Goal: Task Accomplishment & Management: Manage account settings

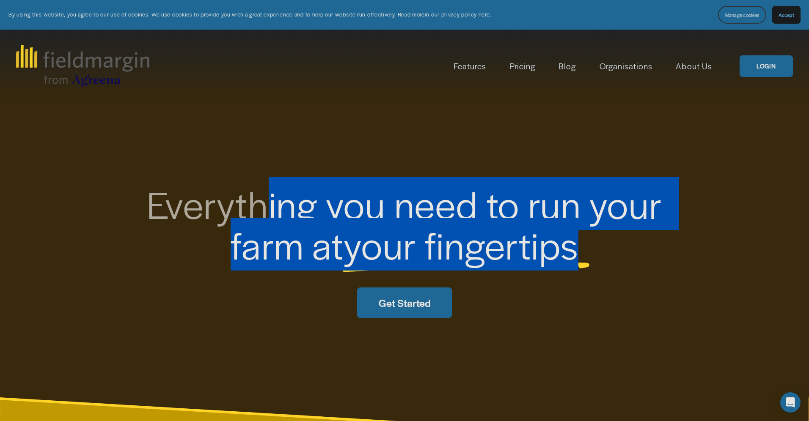
drag, startPoint x: 272, startPoint y: 192, endPoint x: 585, endPoint y: 256, distance: 319.5
click at [585, 256] on h2 "Everything you need to run your farm at your fingertips" at bounding box center [404, 224] width 592 height 81
click at [655, 300] on div "Everything you need to run your farm at your fingertips Get Started" at bounding box center [404, 251] width 809 height 135
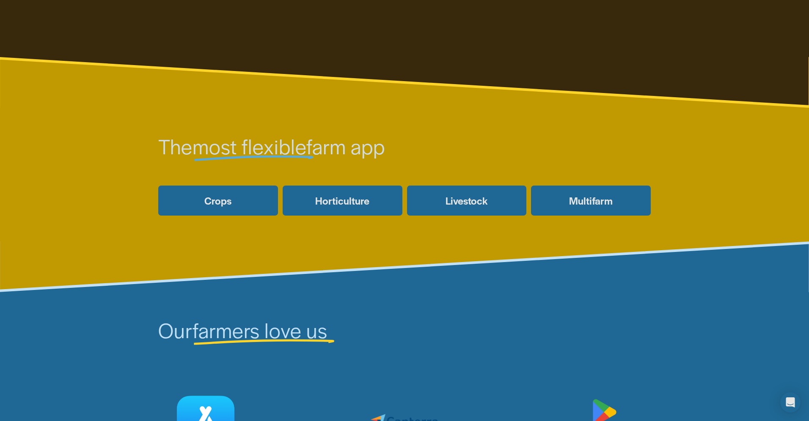
scroll to position [342, 0]
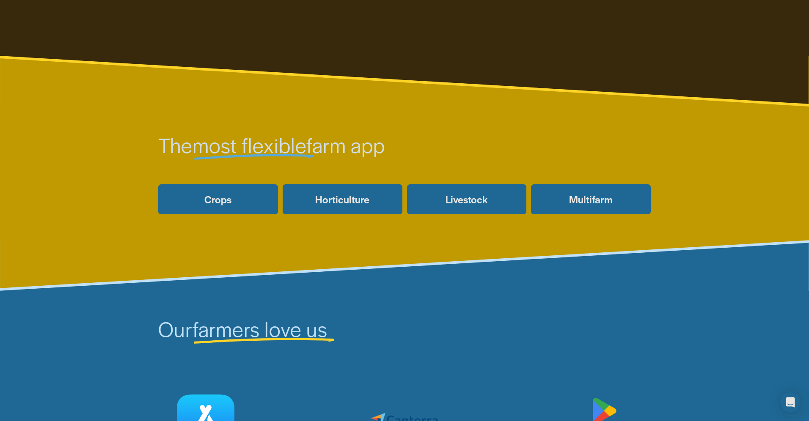
click at [481, 266] on section "The most flexible farm app Crops Livestock Horticulture Multifarm" at bounding box center [404, 197] width 809 height 184
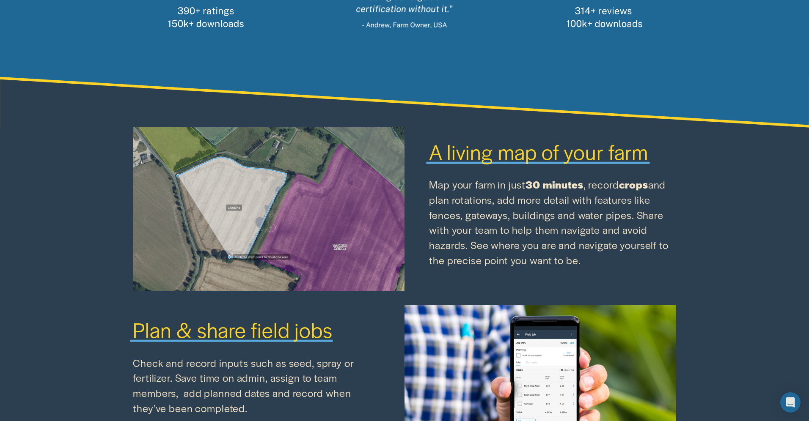
scroll to position [862, 0]
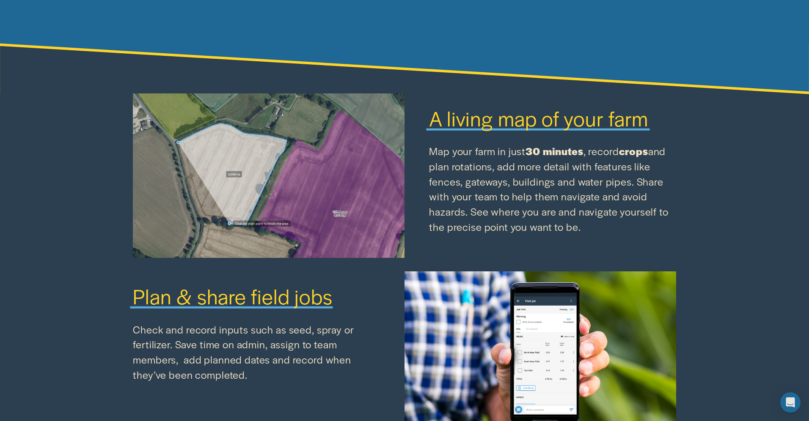
drag, startPoint x: 456, startPoint y: 111, endPoint x: 706, endPoint y: 227, distance: 275.3
click at [706, 227] on div "A living map of your farm Map your farm in just 30 minutes , record crops and p…" at bounding box center [404, 398] width 809 height 611
click at [656, 240] on div "Map your farm in just 30 minutes , record crops and plan rotations, add more de…" at bounding box center [552, 201] width 247 height 115
drag, startPoint x: 619, startPoint y: 231, endPoint x: 415, endPoint y: 121, distance: 232.0
click at [415, 121] on div "A living map of your farm Map your farm in just 30 minutes , record crops and p…" at bounding box center [404, 398] width 809 height 611
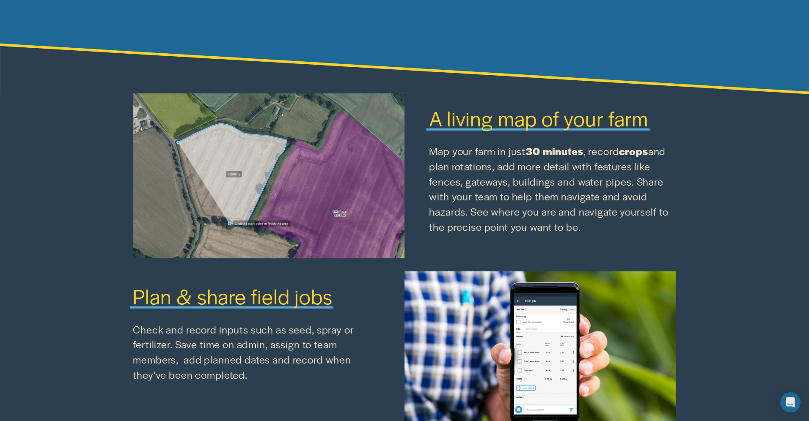
click at [437, 170] on p "Map your farm in just 30 minutes , record crops and plan rotations, add more de…" at bounding box center [552, 189] width 247 height 91
drag, startPoint x: 502, startPoint y: 168, endPoint x: 630, endPoint y: 224, distance: 140.0
click at [630, 224] on p "Map your farm in just 30 minutes , record crops and plan rotations, add more de…" at bounding box center [552, 189] width 247 height 91
click at [625, 228] on p "Map your farm in just 30 minutes , record crops and plan rotations, add more de…" at bounding box center [552, 189] width 247 height 91
drag, startPoint x: 465, startPoint y: 183, endPoint x: 607, endPoint y: 236, distance: 151.9
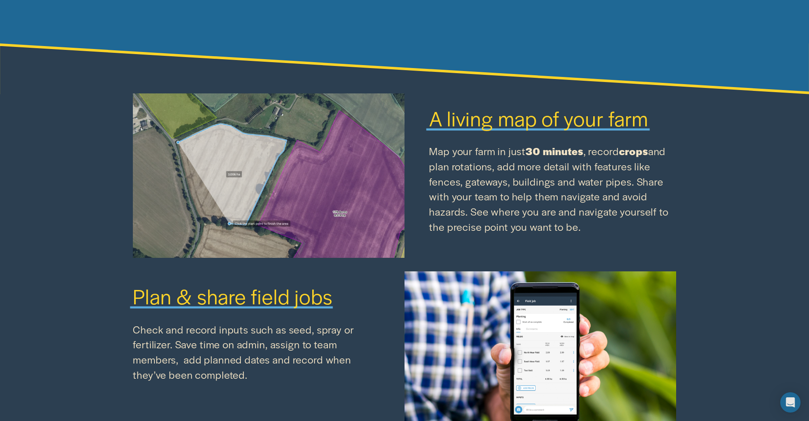
click at [607, 236] on div "Map your farm in just 30 minutes , record crops and plan rotations, add more de…" at bounding box center [552, 201] width 247 height 115
click at [596, 235] on div "Map your farm in just 30 minutes , record crops and plan rotations, add more de…" at bounding box center [552, 201] width 247 height 115
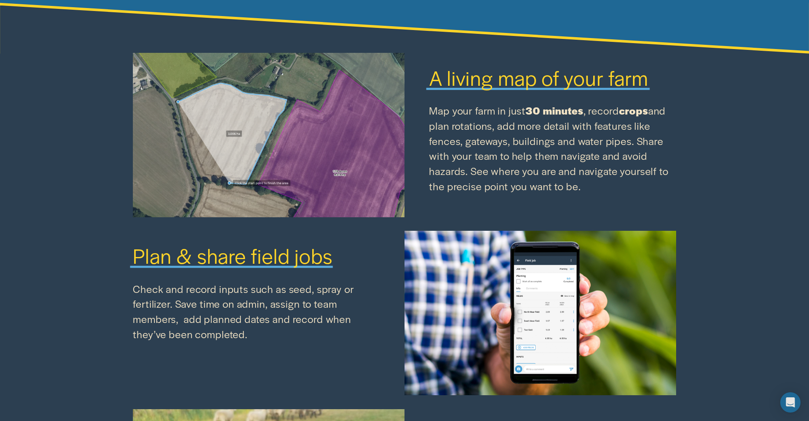
scroll to position [909, 0]
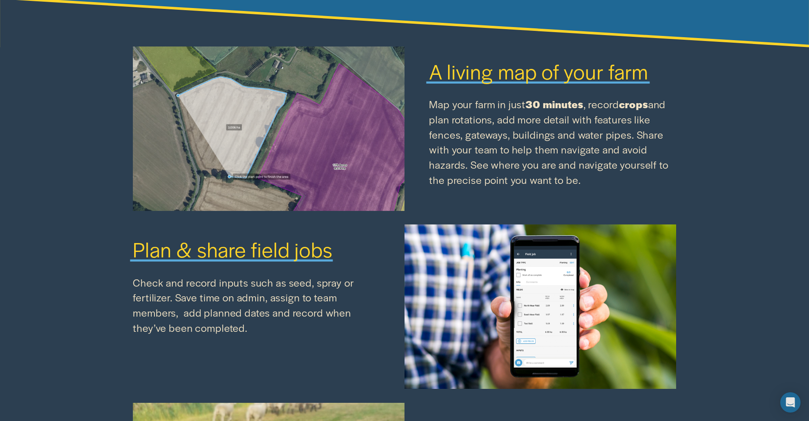
drag, startPoint x: 130, startPoint y: 281, endPoint x: 261, endPoint y: 335, distance: 140.8
click at [261, 335] on div "A living map of your farm Map your farm in just 30 minutes , record crops and p…" at bounding box center [404, 351] width 809 height 611
click at [316, 365] on div "A living map of your farm Map your farm in just 30 minutes , record crops and p…" at bounding box center [404, 351] width 809 height 611
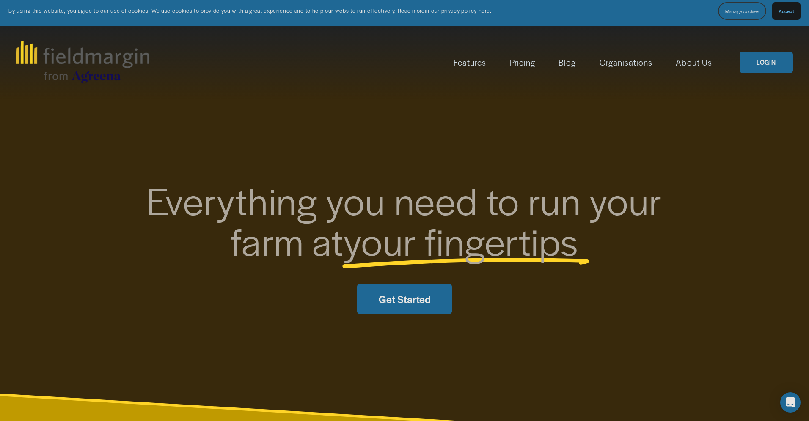
scroll to position [0, 0]
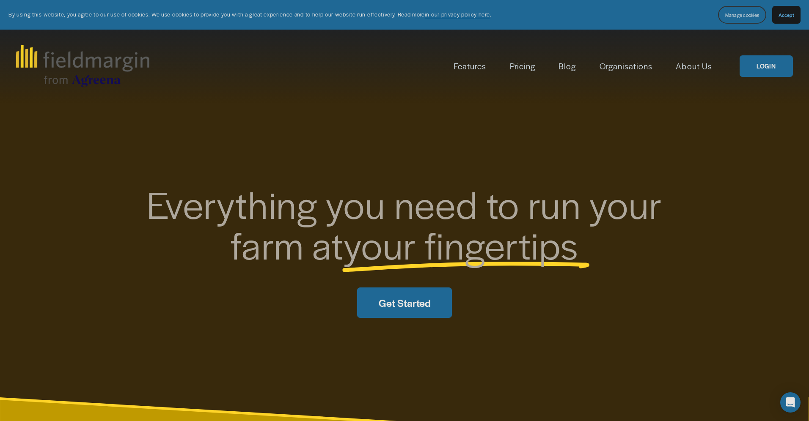
click at [516, 68] on link "Pricing" at bounding box center [522, 66] width 25 height 14
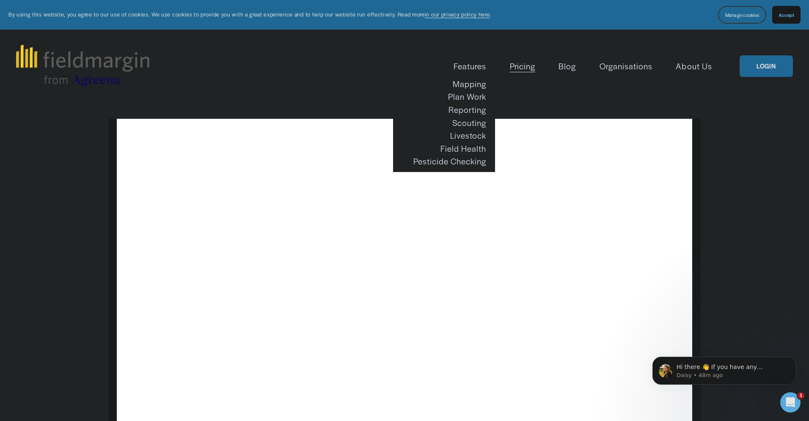
click at [486, 60] on span "Features" at bounding box center [469, 66] width 33 height 12
click at [483, 65] on span "Features" at bounding box center [469, 66] width 33 height 12
click at [481, 67] on span "Features" at bounding box center [469, 66] width 33 height 12
click at [474, 70] on span "Features" at bounding box center [469, 66] width 33 height 12
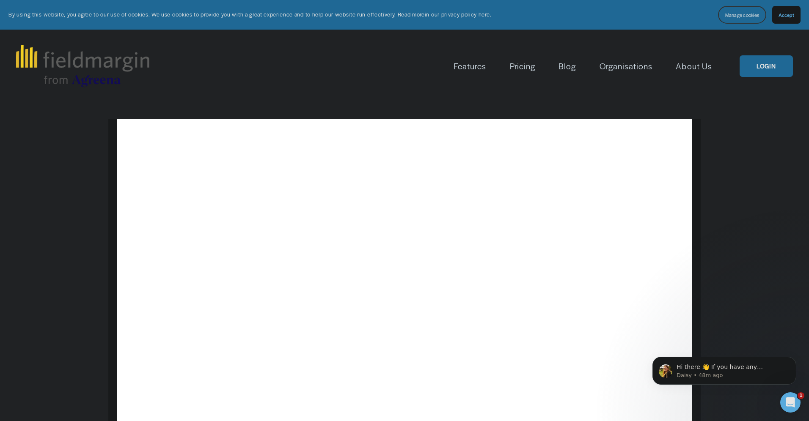
click at [35, 63] on img at bounding box center [82, 66] width 133 height 42
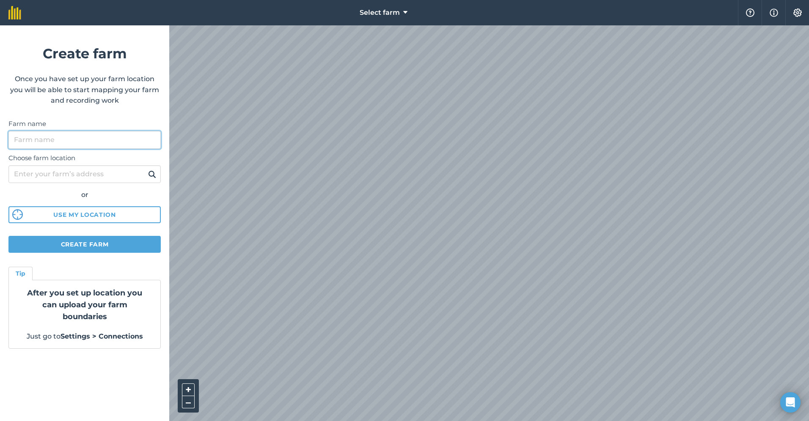
click at [99, 142] on input "Farm name" at bounding box center [84, 140] width 152 height 18
type input "Rietvlei"
click at [107, 178] on input "Choose farm location" at bounding box center [84, 174] width 152 height 18
click at [114, 172] on input "Choose farm location" at bounding box center [84, 174] width 152 height 18
click at [146, 169] on button at bounding box center [152, 174] width 13 height 11
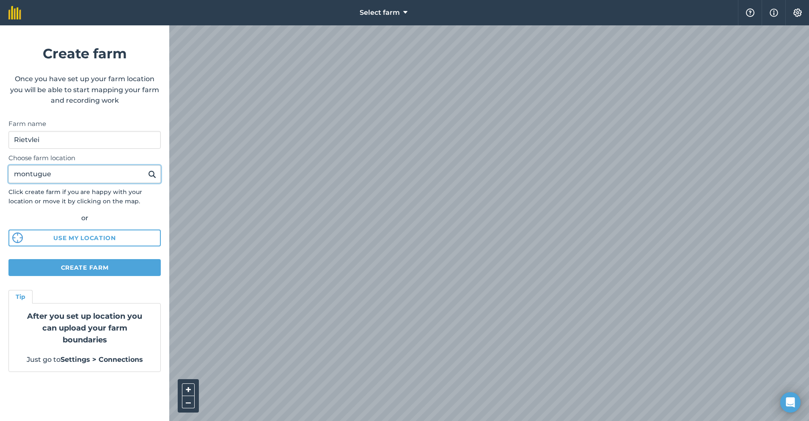
click at [59, 175] on input "montugue" at bounding box center [84, 174] width 152 height 18
type input "rietvlei grove farm cottage"
click at [146, 169] on button at bounding box center [152, 174] width 13 height 11
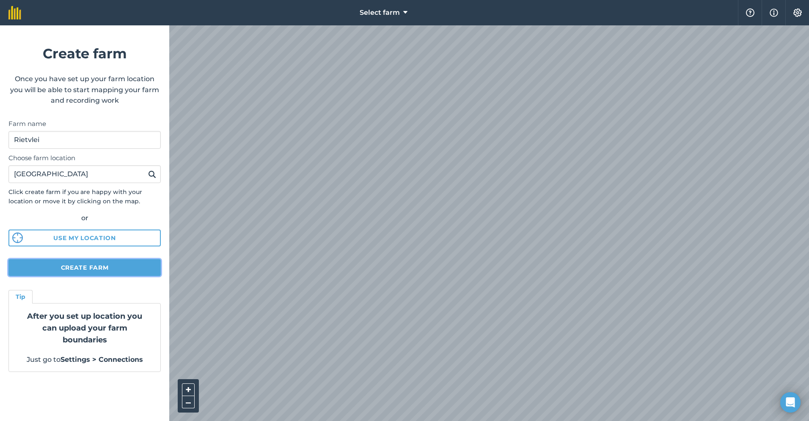
click at [107, 267] on button "Create farm" at bounding box center [84, 267] width 152 height 17
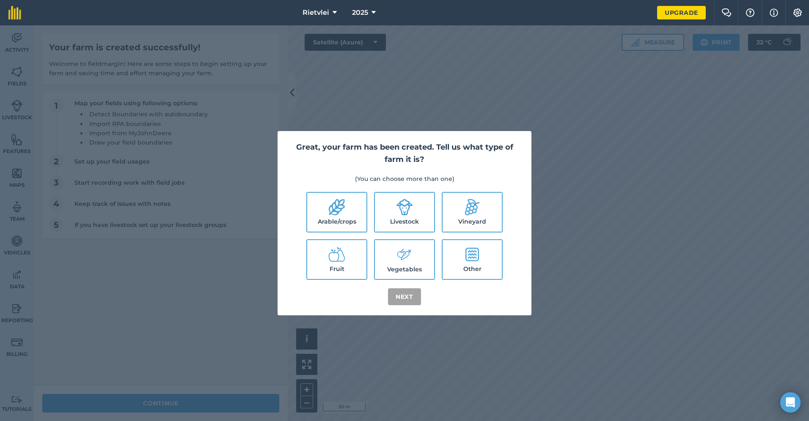
click at [332, 261] on icon at bounding box center [337, 255] width 16 height 14
checkbox input "true"
click at [401, 296] on button "Next" at bounding box center [404, 296] width 33 height 17
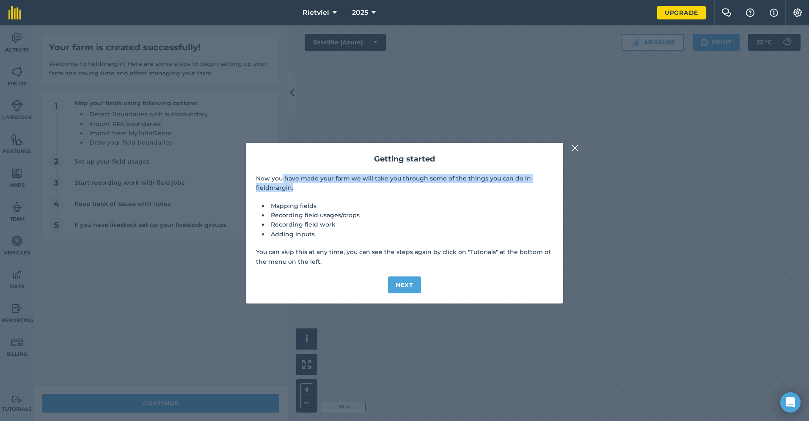
drag, startPoint x: 286, startPoint y: 180, endPoint x: 368, endPoint y: 192, distance: 83.0
click at [368, 192] on p "Now you have made your farm we will take you through some of the things you can…" at bounding box center [404, 183] width 297 height 19
click at [415, 219] on li "Recording field usages/crops" at bounding box center [411, 215] width 284 height 9
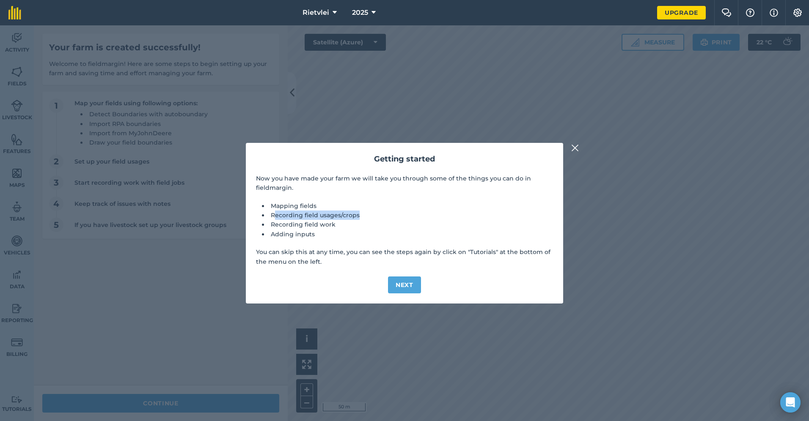
drag, startPoint x: 277, startPoint y: 217, endPoint x: 370, endPoint y: 218, distance: 93.5
click at [370, 218] on li "Recording field usages/crops" at bounding box center [411, 215] width 284 height 9
click at [292, 236] on li "Adding inputs" at bounding box center [411, 234] width 284 height 9
drag, startPoint x: 268, startPoint y: 238, endPoint x: 357, endPoint y: 239, distance: 88.4
click at [357, 239] on div "Now you have made your farm we will take you through some of the things you can…" at bounding box center [404, 220] width 297 height 93
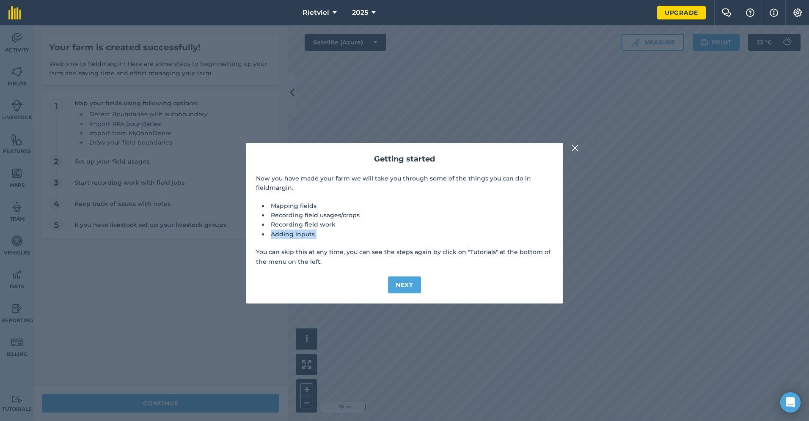
click at [315, 247] on div "Now you have made your farm we will take you through some of the things you can…" at bounding box center [404, 220] width 297 height 93
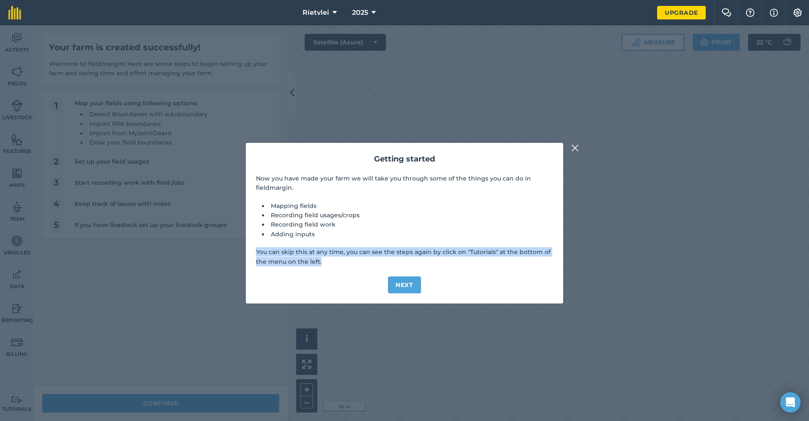
drag, startPoint x: 292, startPoint y: 251, endPoint x: 326, endPoint y: 260, distance: 35.0
click at [326, 260] on div "Getting started Now you have made your farm we will take you through some of th…" at bounding box center [404, 223] width 317 height 161
click at [347, 269] on div "Getting started Now you have made your farm we will take you through some of th…" at bounding box center [404, 223] width 317 height 161
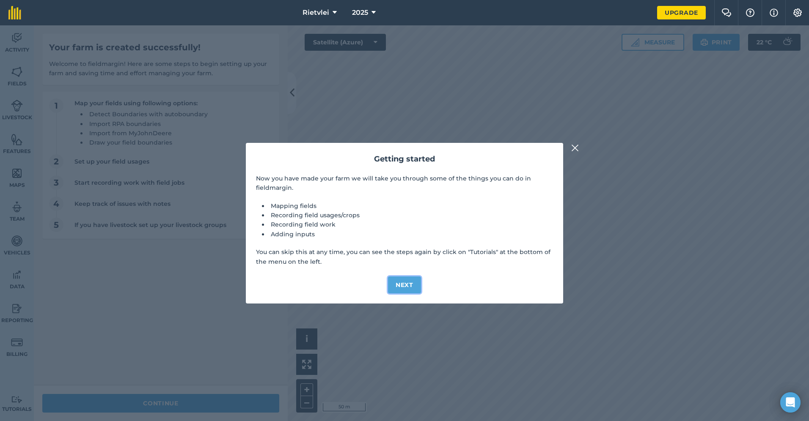
click at [409, 285] on button "Next" at bounding box center [404, 285] width 33 height 17
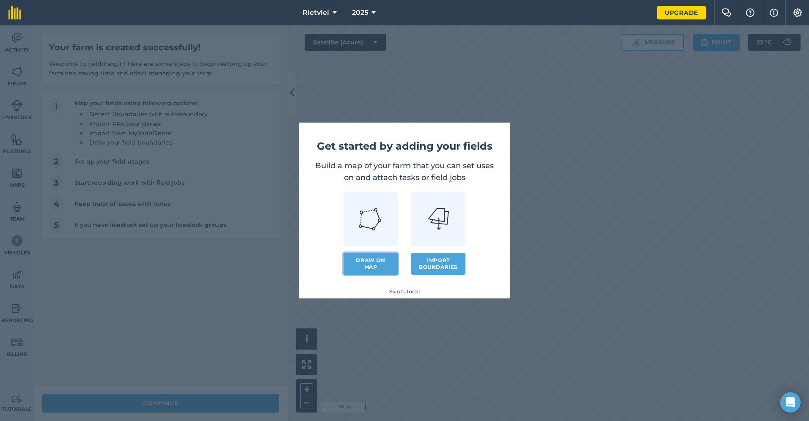
click at [374, 263] on link "Draw on map" at bounding box center [370, 264] width 54 height 22
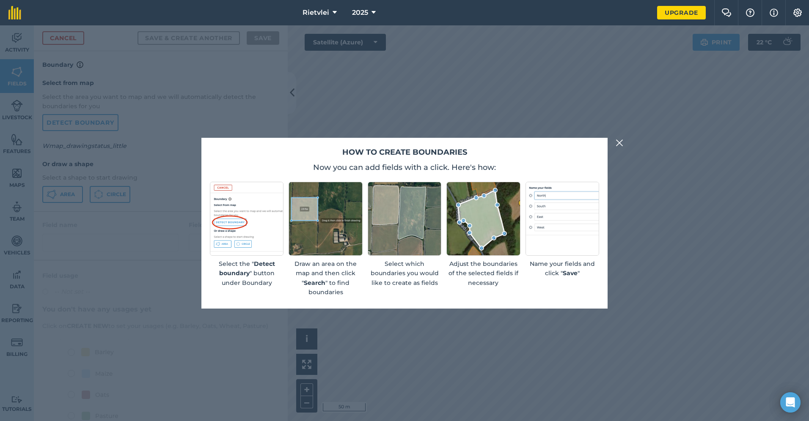
click at [624, 141] on div "How to create boundaries Now you can add fields with a click. Here's how: Selec…" at bounding box center [404, 223] width 809 height 396
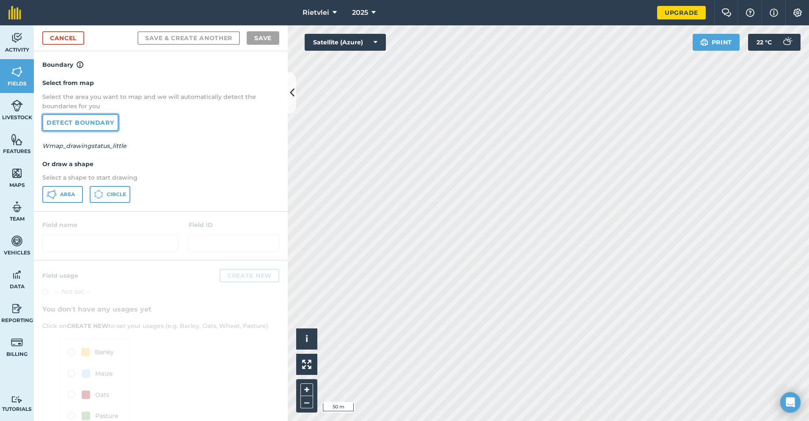
click at [107, 127] on link "Detect boundary" at bounding box center [80, 122] width 76 height 17
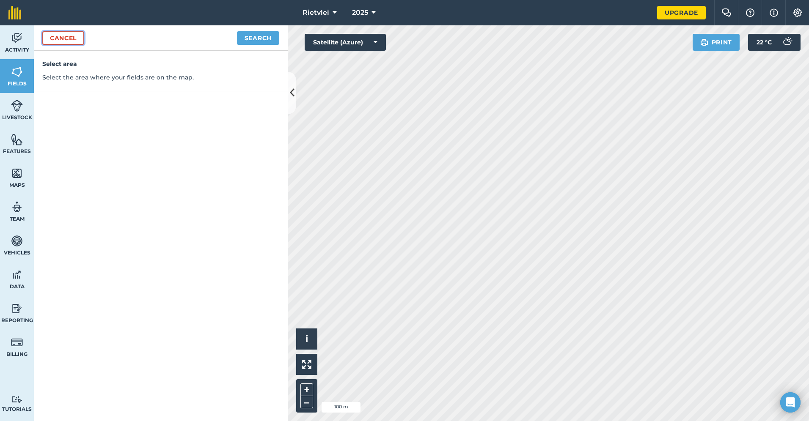
click at [66, 38] on link "Cancel" at bounding box center [63, 38] width 42 height 14
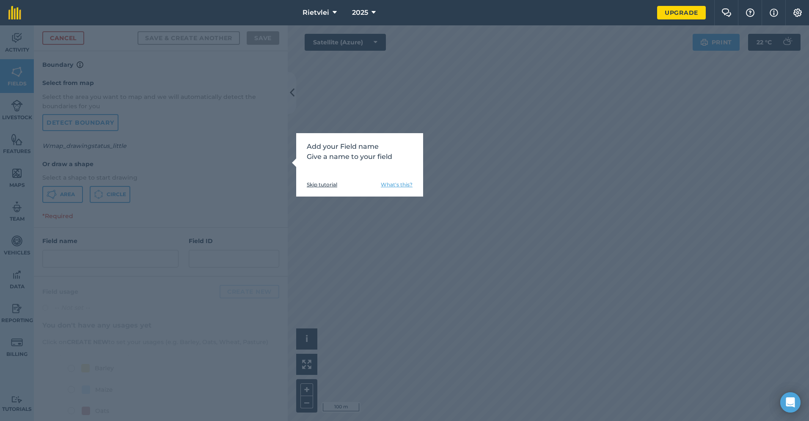
click at [324, 184] on link "Skip tutorial" at bounding box center [322, 184] width 30 height 7
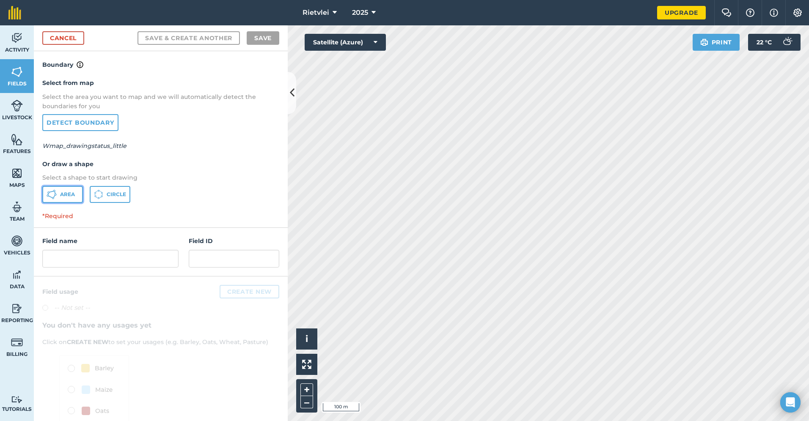
click at [65, 195] on span "Area" at bounding box center [67, 194] width 15 height 7
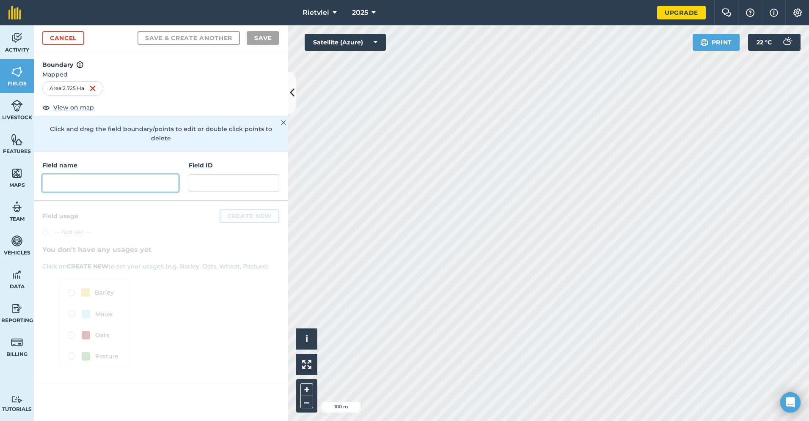
click at [118, 175] on input "text" at bounding box center [110, 183] width 136 height 18
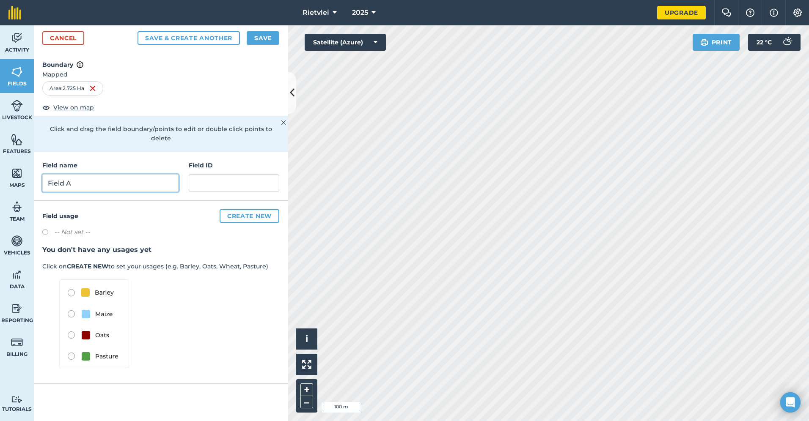
type input "Field A"
click at [170, 211] on h4 "Field usage Create new" at bounding box center [160, 216] width 237 height 14
click at [47, 229] on label at bounding box center [48, 233] width 12 height 8
radio input "true"
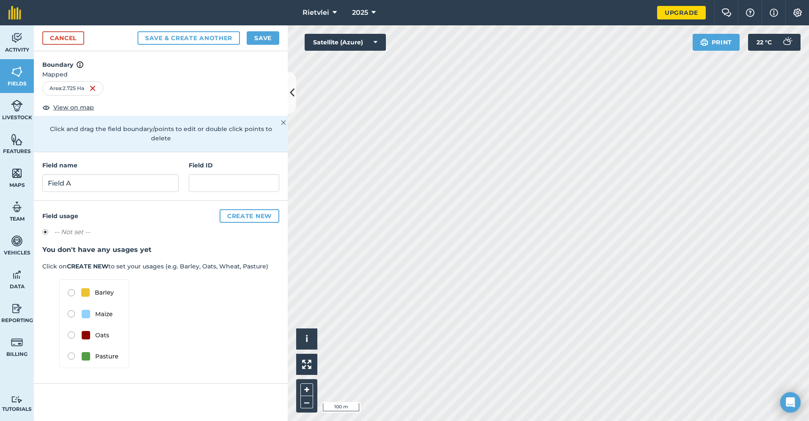
click at [47, 229] on label at bounding box center [48, 233] width 12 height 8
click at [238, 209] on button "Create new" at bounding box center [250, 216] width 60 height 14
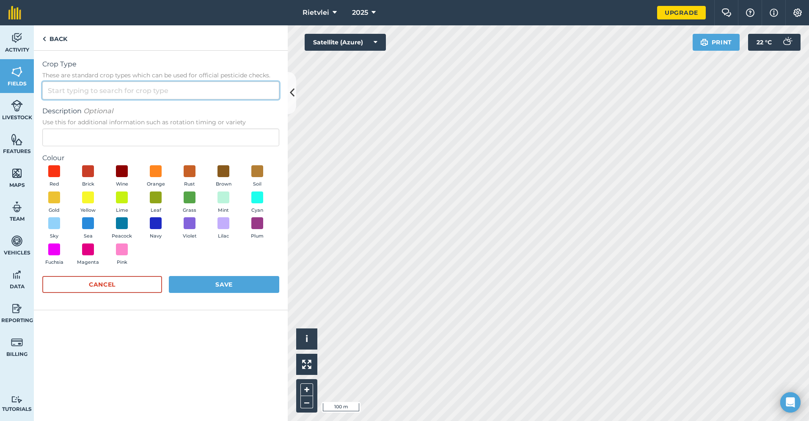
click at [89, 90] on input "Crop Type These are standard crop types which can be used for official pesticid…" at bounding box center [160, 91] width 237 height 18
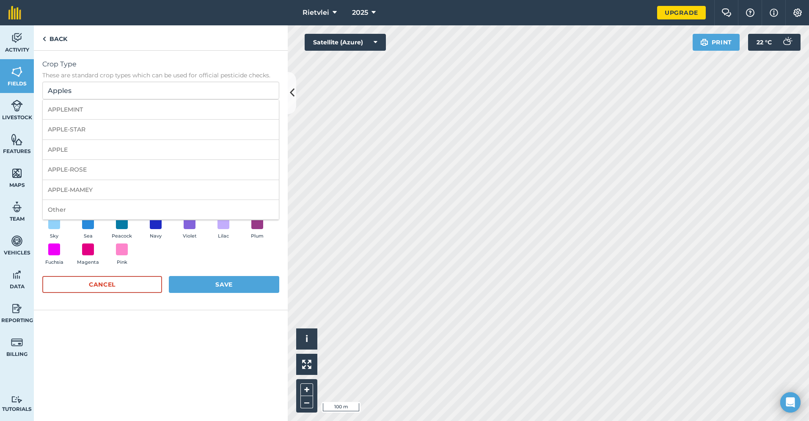
click at [193, 198] on li "APPLE-MAMEY" at bounding box center [161, 190] width 236 height 20
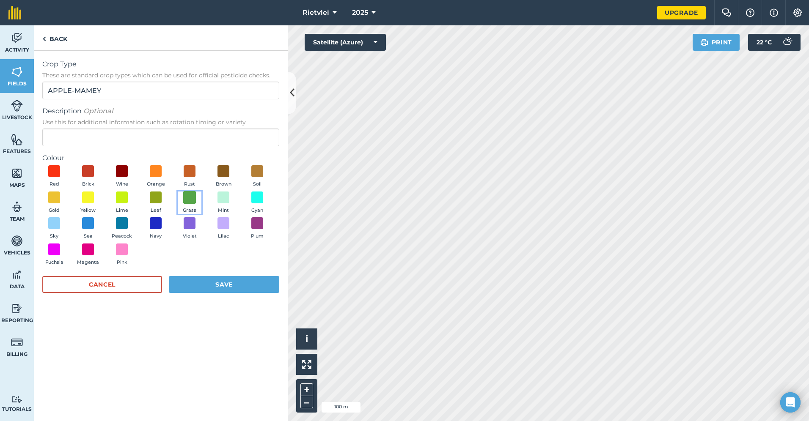
click at [188, 198] on span at bounding box center [189, 197] width 13 height 13
click at [116, 89] on input "APPLE-MAMEY" at bounding box center [160, 91] width 237 height 18
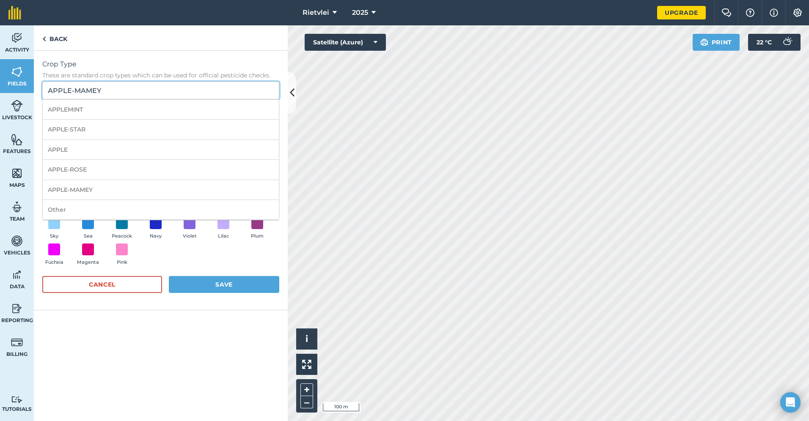
click at [116, 89] on input "APPLE-MAMEY" at bounding box center [160, 91] width 237 height 18
click at [116, 145] on li "APPLE" at bounding box center [161, 150] width 236 height 20
type input "APPLE"
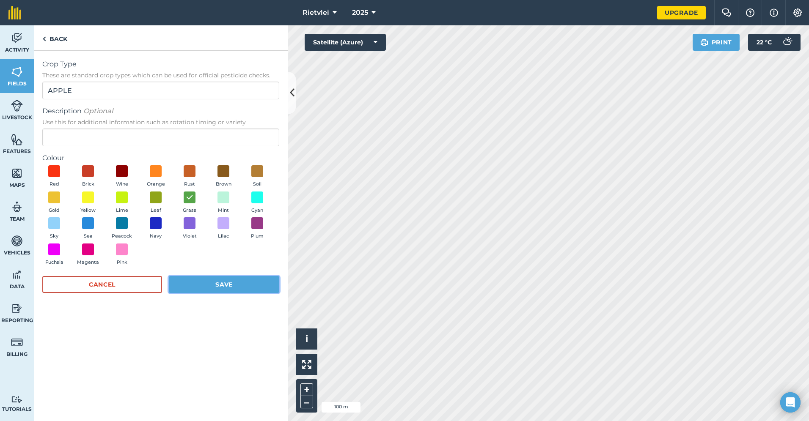
click at [220, 286] on button "Save" at bounding box center [224, 284] width 110 height 17
radio input "false"
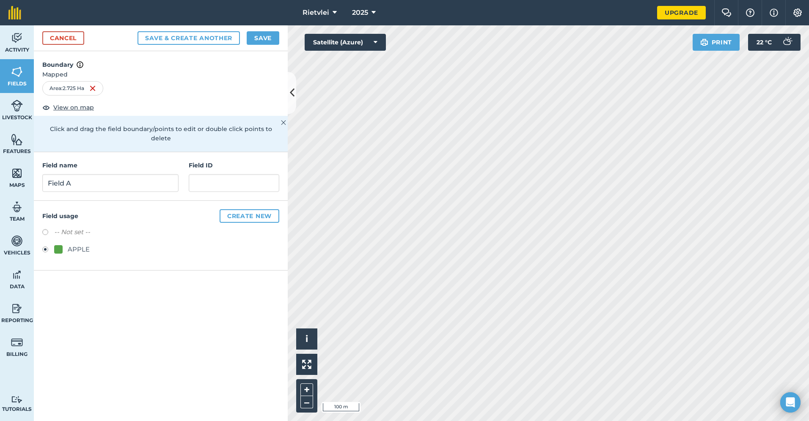
click at [186, 319] on div "Boundary Mapped Area : 2.725 Ha View on map Click and drag the field boundary/p…" at bounding box center [161, 236] width 254 height 370
click at [173, 93] on div "Area : 2.725 Ha" at bounding box center [160, 88] width 237 height 14
click at [193, 41] on button "Save & Create Another" at bounding box center [188, 38] width 102 height 14
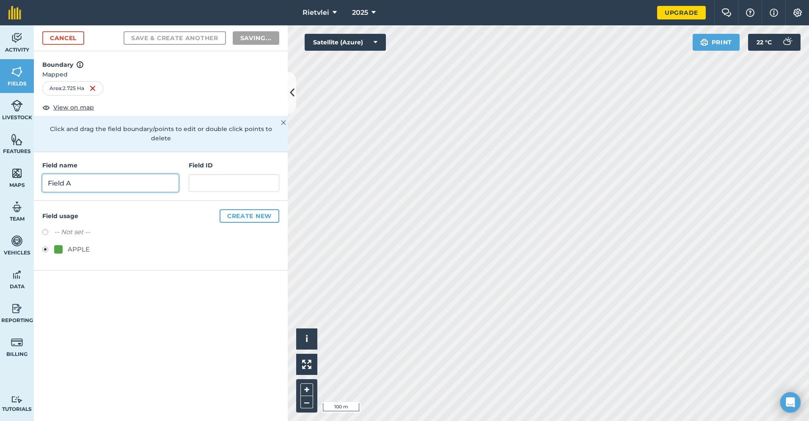
radio input "false"
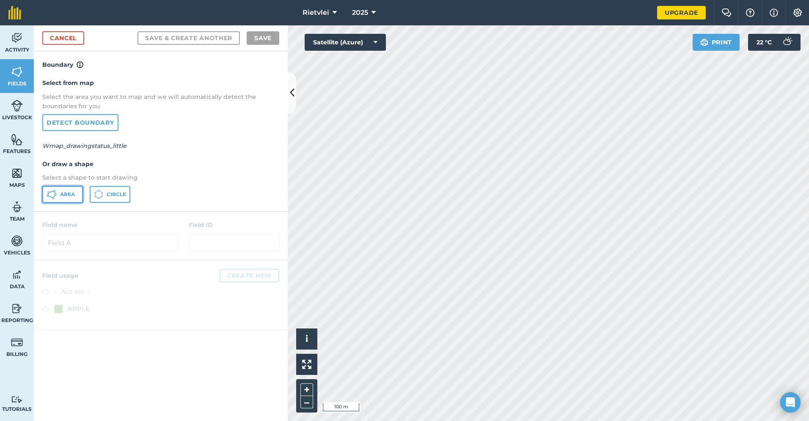
click at [62, 197] on span "Area" at bounding box center [67, 194] width 15 height 7
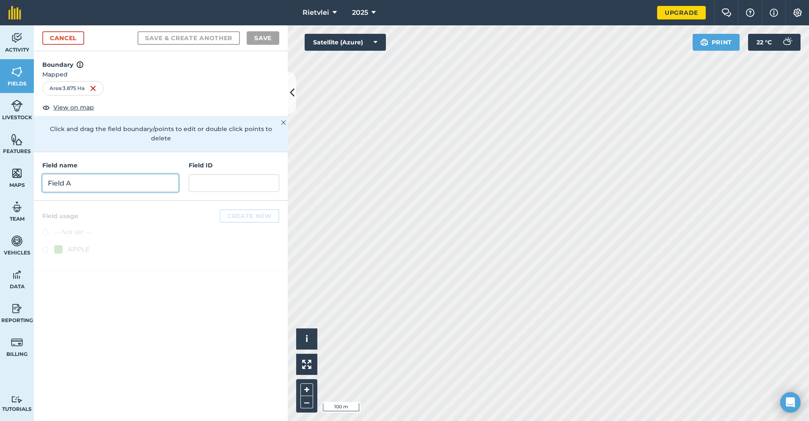
click at [75, 176] on input "Field A" at bounding box center [110, 183] width 136 height 18
type input "Field B"
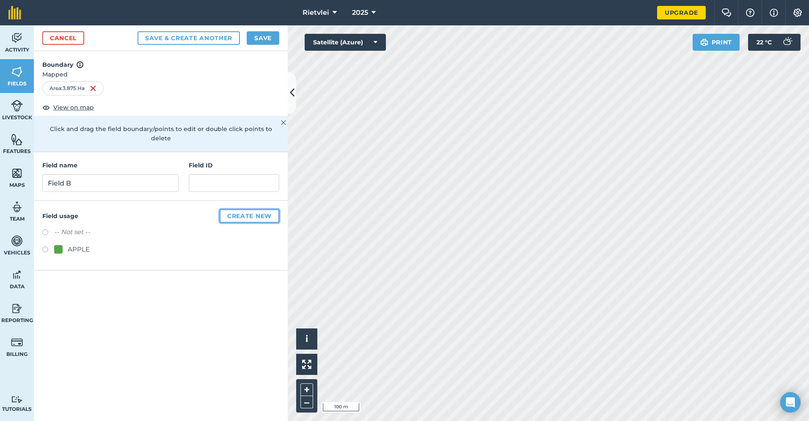
click at [241, 209] on button "Create new" at bounding box center [250, 216] width 60 height 14
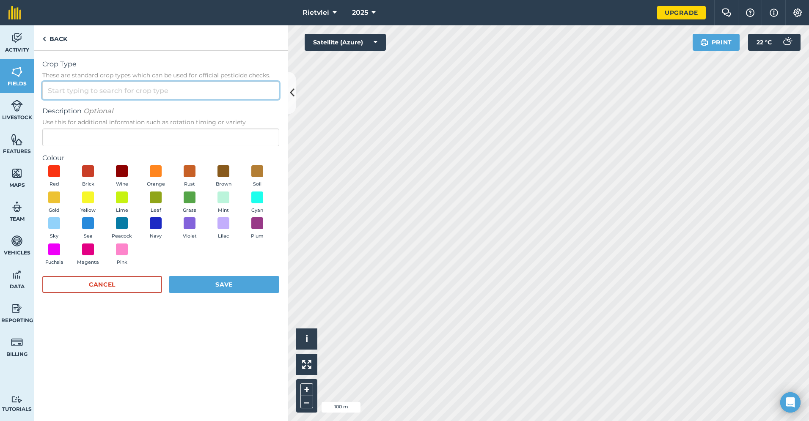
click at [105, 96] on input "Crop Type These are standard crop types which can be used for official pesticid…" at bounding box center [160, 91] width 237 height 18
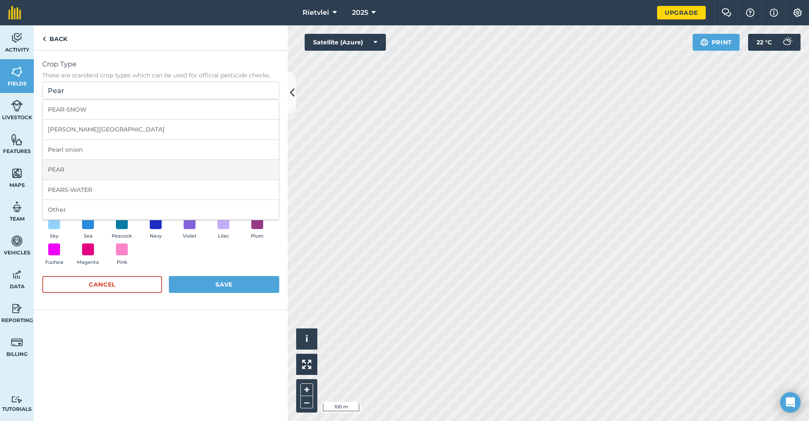
click at [107, 171] on li "PEAR" at bounding box center [161, 170] width 236 height 20
type input "PEAR"
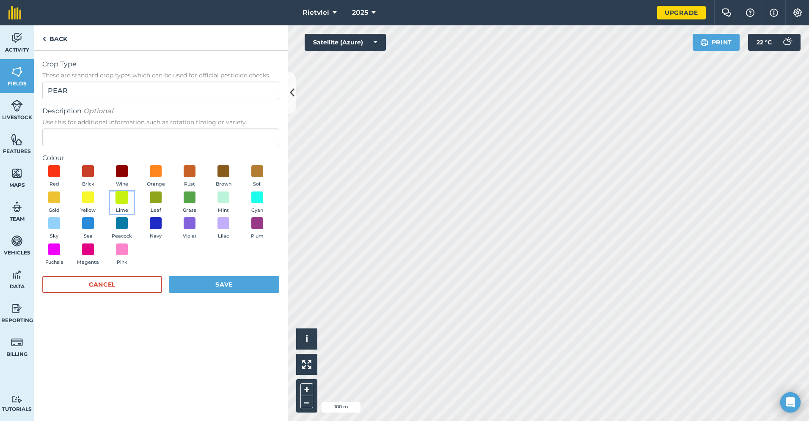
click at [126, 199] on span at bounding box center [121, 197] width 13 height 13
click at [219, 279] on button "Save" at bounding box center [224, 284] width 110 height 17
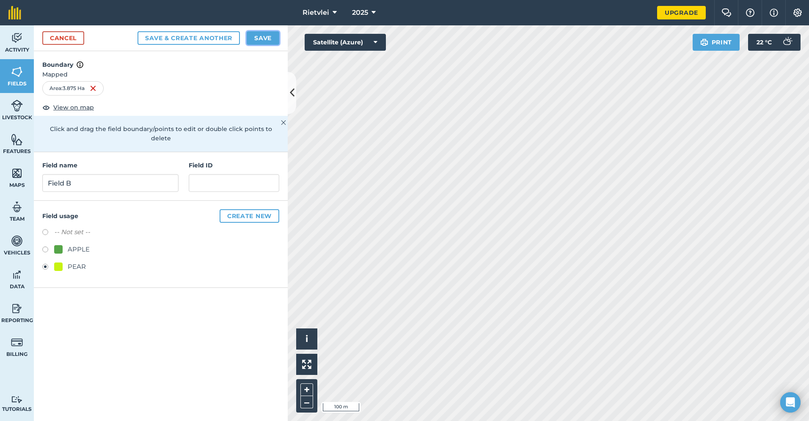
click at [267, 36] on button "Save" at bounding box center [263, 38] width 33 height 14
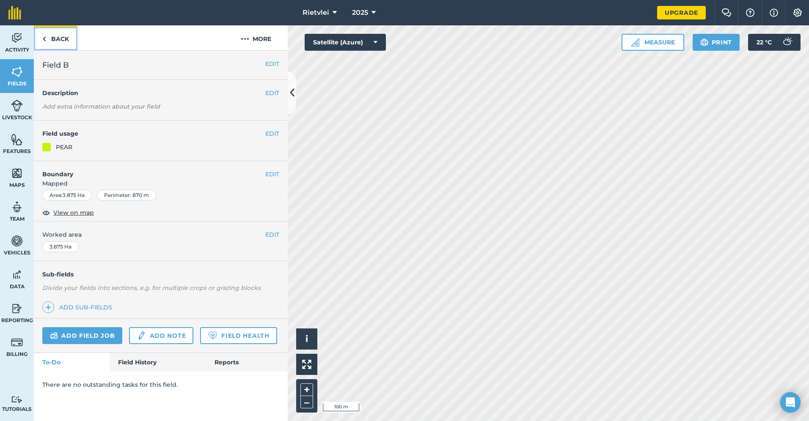
click at [55, 40] on link "Back" at bounding box center [56, 37] width 44 height 25
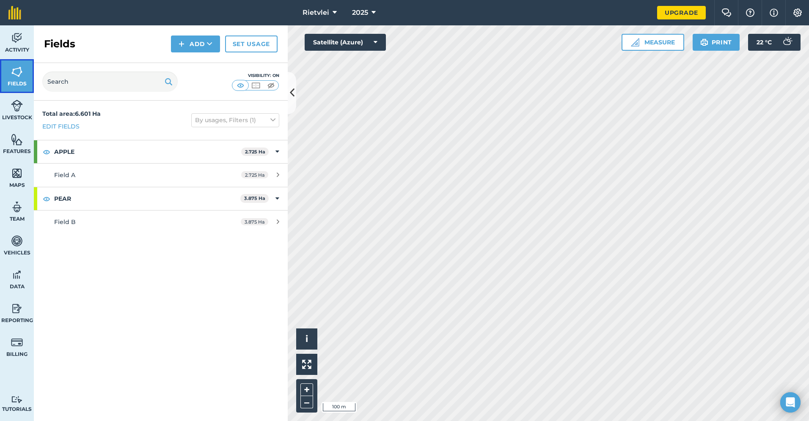
click at [16, 81] on span "Fields" at bounding box center [17, 83] width 34 height 7
click at [354, 41] on button "Satellite (Azure)" at bounding box center [345, 42] width 81 height 17
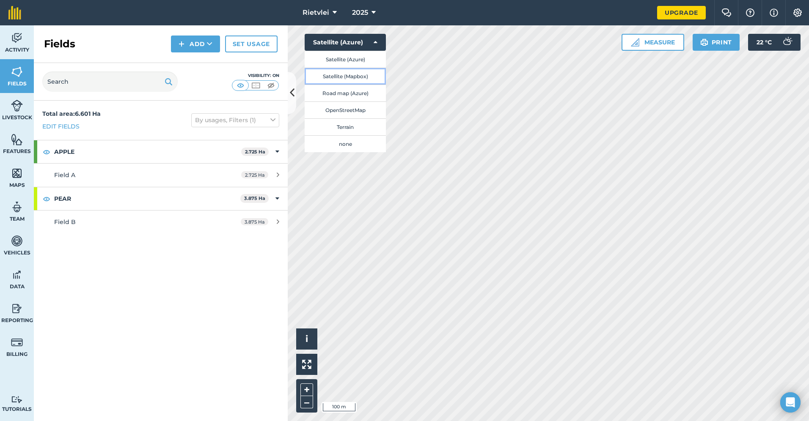
click at [352, 75] on button "Satellite (Mapbox)" at bounding box center [345, 76] width 81 height 17
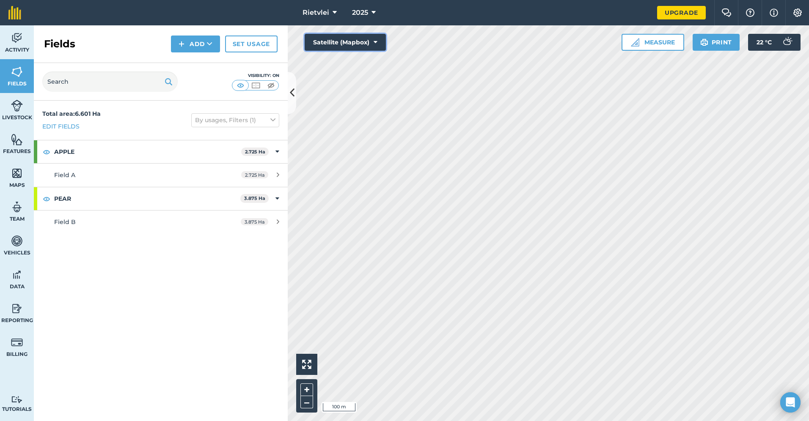
click at [354, 43] on button "Satellite (Mapbox)" at bounding box center [345, 42] width 81 height 17
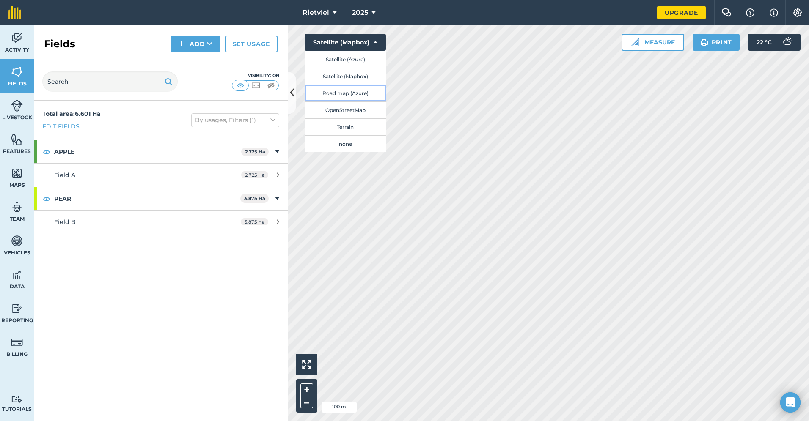
click at [356, 95] on button "Road map (Azure)" at bounding box center [345, 93] width 81 height 17
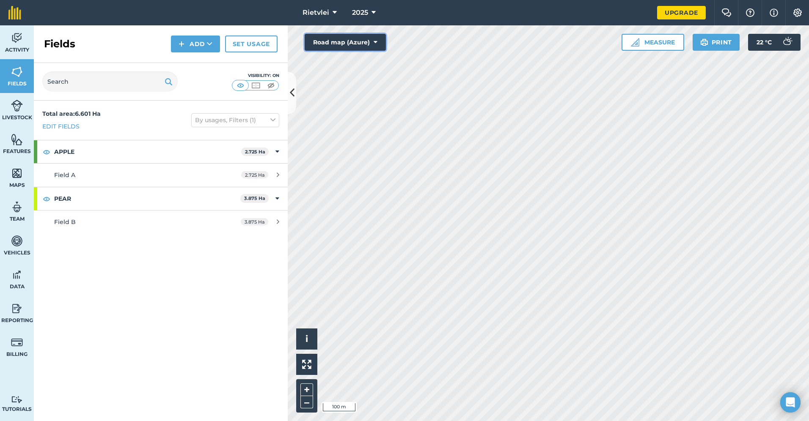
click at [358, 44] on button "Road map (Azure)" at bounding box center [345, 42] width 81 height 17
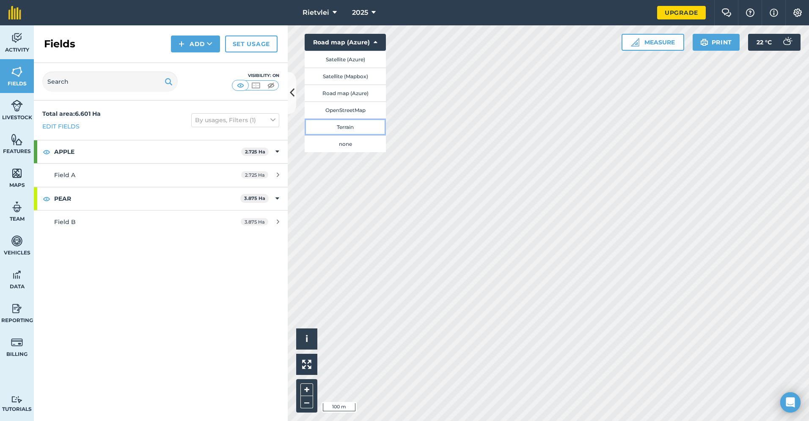
click at [354, 126] on button "Terrain" at bounding box center [345, 126] width 81 height 17
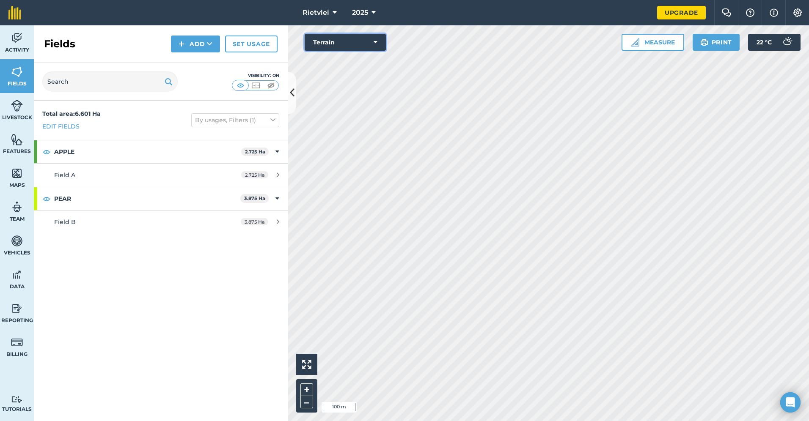
click at [369, 43] on button "Terrain" at bounding box center [345, 42] width 81 height 17
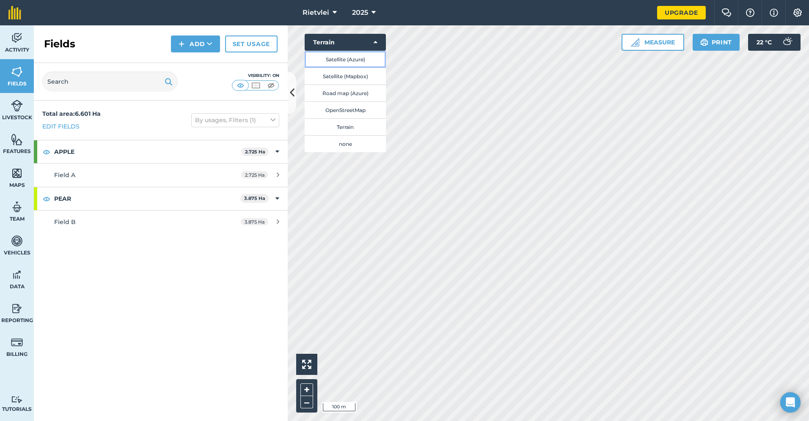
click at [355, 60] on button "Satellite (Azure)" at bounding box center [345, 59] width 81 height 17
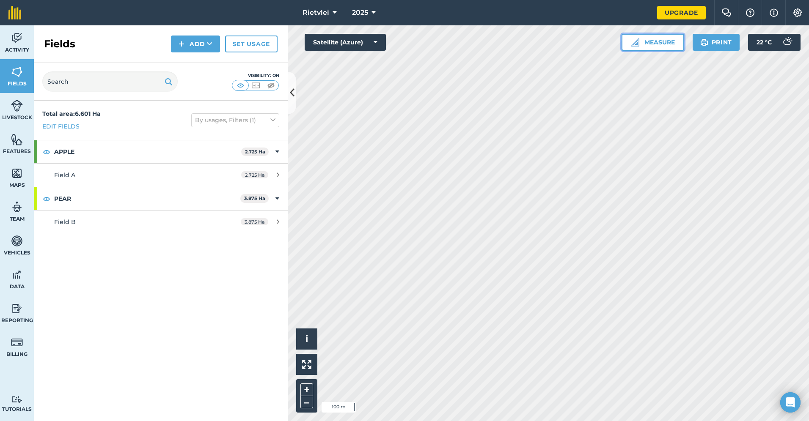
click at [654, 45] on button "Measure" at bounding box center [652, 42] width 63 height 17
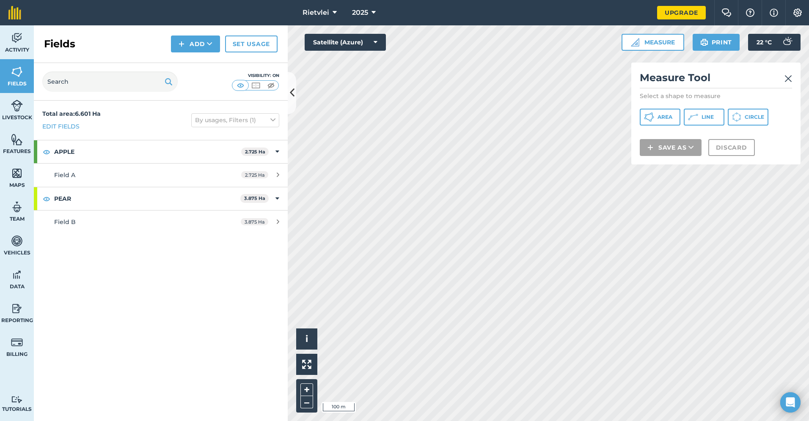
click at [785, 79] on img at bounding box center [788, 79] width 8 height 10
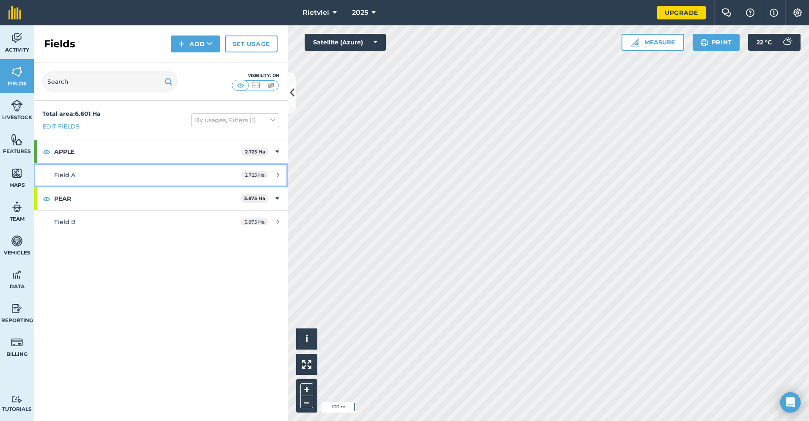
click at [278, 175] on icon at bounding box center [278, 175] width 3 height 6
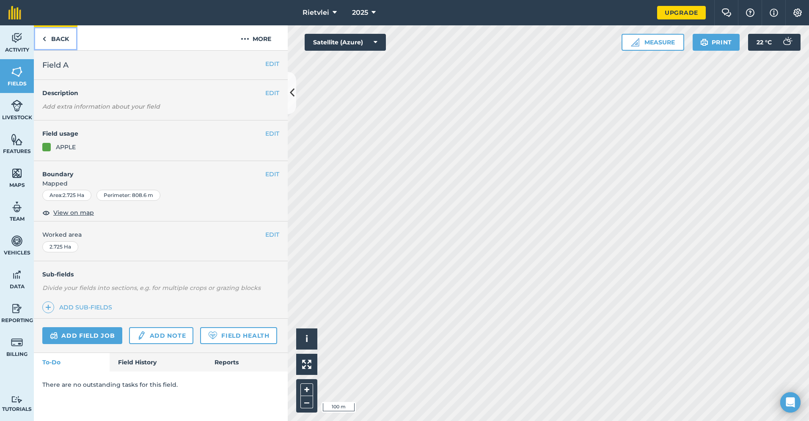
click at [47, 37] on link "Back" at bounding box center [56, 37] width 44 height 25
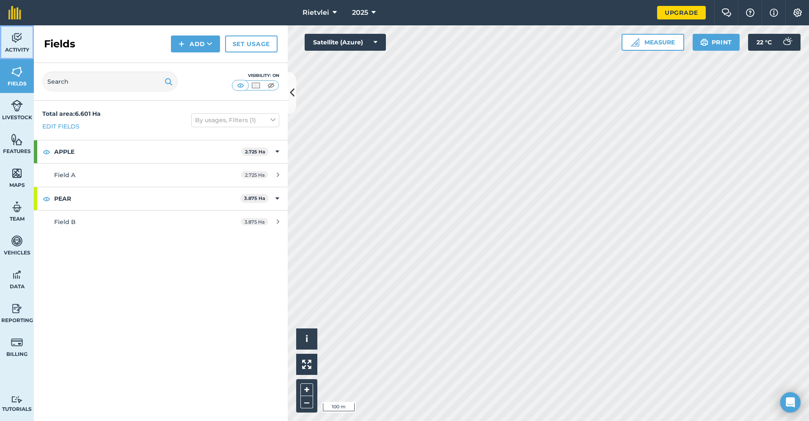
click at [18, 50] on span "Activity" at bounding box center [17, 50] width 34 height 7
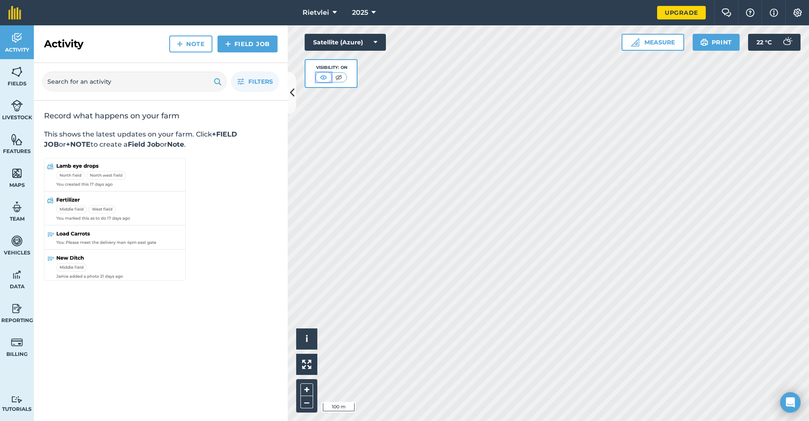
click at [327, 77] on img at bounding box center [323, 77] width 11 height 8
click at [338, 77] on img at bounding box center [338, 77] width 11 height 8
click at [338, 77] on img at bounding box center [339, 77] width 11 height 8
click at [328, 77] on img at bounding box center [324, 77] width 11 height 8
drag, startPoint x: 44, startPoint y: 118, endPoint x: 173, endPoint y: 151, distance: 133.1
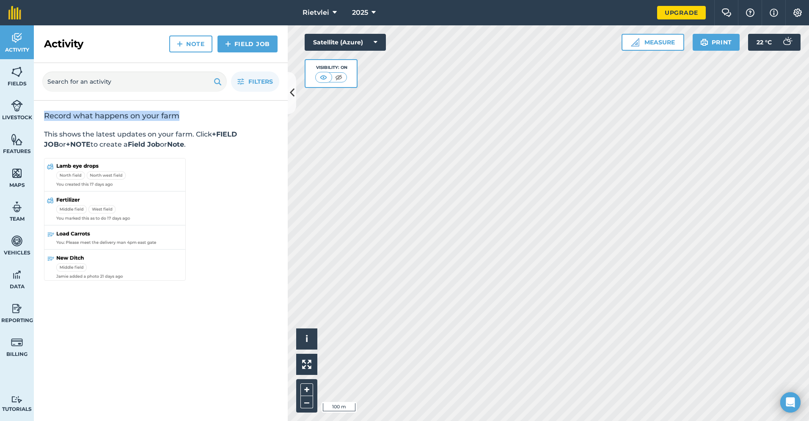
click at [173, 151] on div "Record what happens on your farm This shows the latest updates on your farm. Cl…" at bounding box center [161, 197] width 254 height 192
click at [213, 160] on div "Record what happens on your farm This shows the latest updates on your farm. Cl…" at bounding box center [161, 197] width 254 height 192
drag, startPoint x: 182, startPoint y: 132, endPoint x: 264, endPoint y: 135, distance: 81.3
click at [264, 135] on p "This shows the latest updates on your farm. Click +FIELD JOB or +NOTE to create…" at bounding box center [160, 139] width 233 height 20
click at [251, 151] on div "Record what happens on your farm This shows the latest updates on your farm. Cl…" at bounding box center [161, 197] width 254 height 192
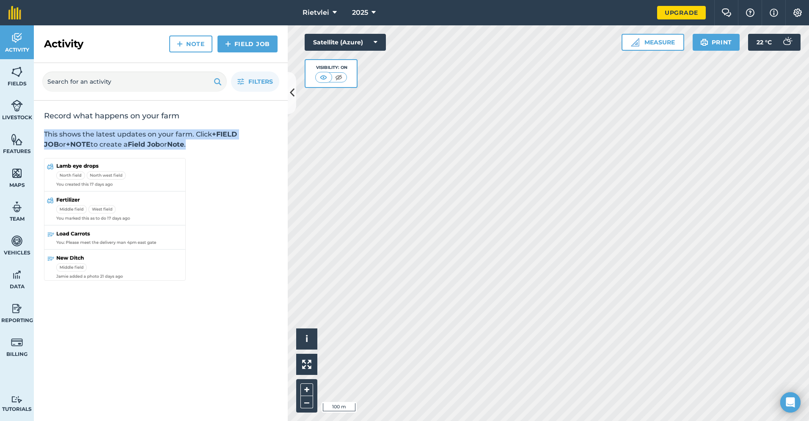
drag, startPoint x: 197, startPoint y: 142, endPoint x: 46, endPoint y: 122, distance: 152.3
click at [46, 122] on div "Record what happens on your farm This shows the latest updates on your farm. Cl…" at bounding box center [161, 197] width 254 height 192
click at [219, 149] on p "This shows the latest updates on your farm. Click +FIELD JOB or +NOTE to create…" at bounding box center [160, 139] width 233 height 20
drag, startPoint x: 196, startPoint y: 143, endPoint x: 37, endPoint y: 124, distance: 160.3
click at [37, 124] on div "Record what happens on your farm This shows the latest updates on your farm. Cl…" at bounding box center [161, 197] width 254 height 192
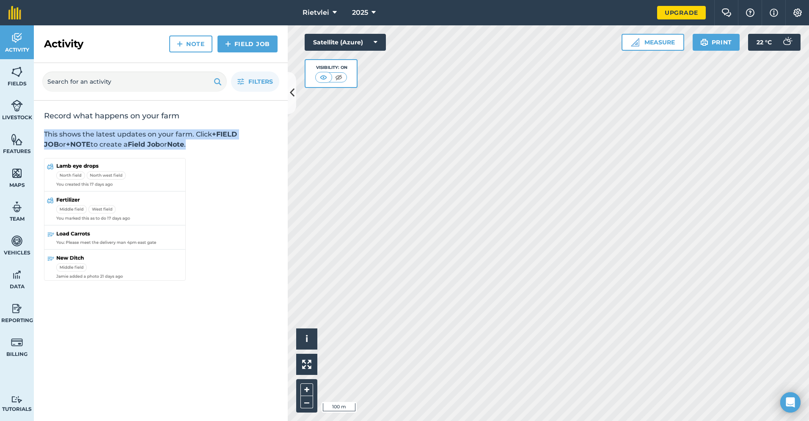
click at [199, 143] on p "This shows the latest updates on your farm. Click +FIELD JOB or +NOTE to create…" at bounding box center [160, 139] width 233 height 20
click at [108, 46] on div "Activity Note Field Job" at bounding box center [161, 44] width 254 height 38
drag, startPoint x: 159, startPoint y: 135, endPoint x: 197, endPoint y: 144, distance: 39.1
click at [197, 144] on p "This shows the latest updates on your farm. Click +FIELD JOB or +NOTE to create…" at bounding box center [160, 139] width 233 height 20
click at [185, 146] on p "This shows the latest updates on your farm. Click +FIELD JOB or +NOTE to create…" at bounding box center [160, 139] width 233 height 20
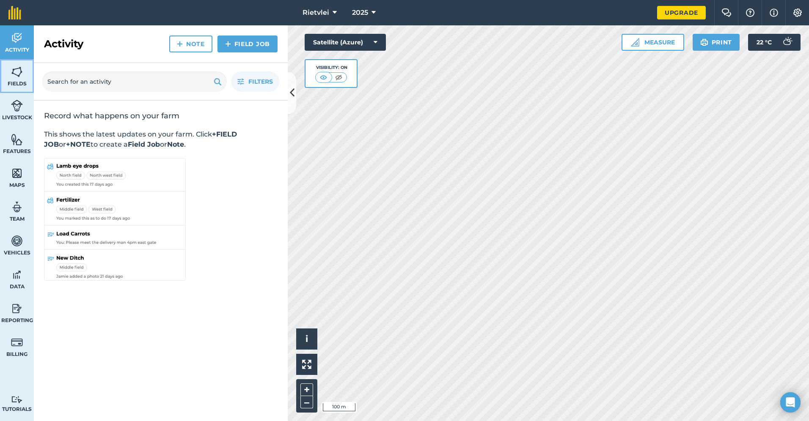
click at [20, 72] on img at bounding box center [17, 72] width 12 height 13
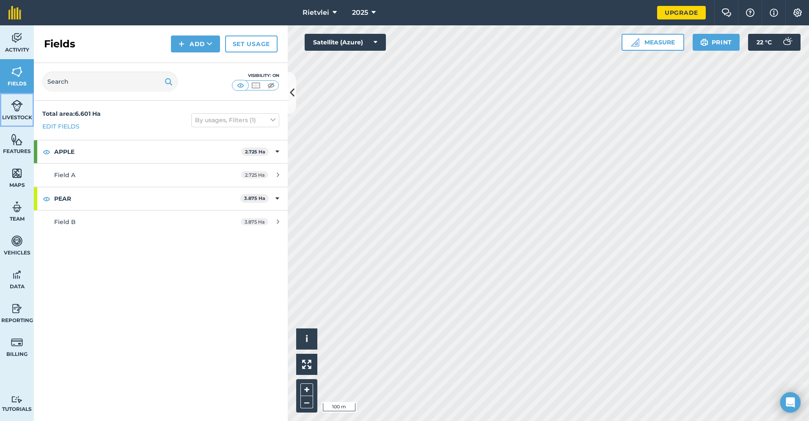
click at [11, 116] on span "Livestock" at bounding box center [17, 117] width 34 height 7
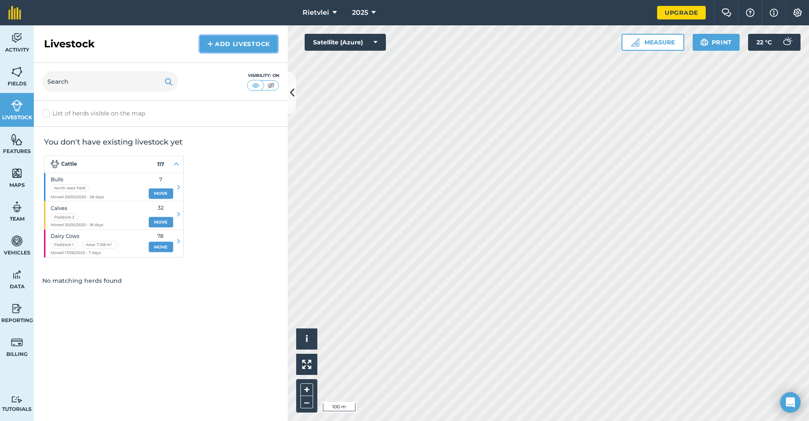
click at [223, 41] on link "Add Livestock" at bounding box center [239, 44] width 78 height 17
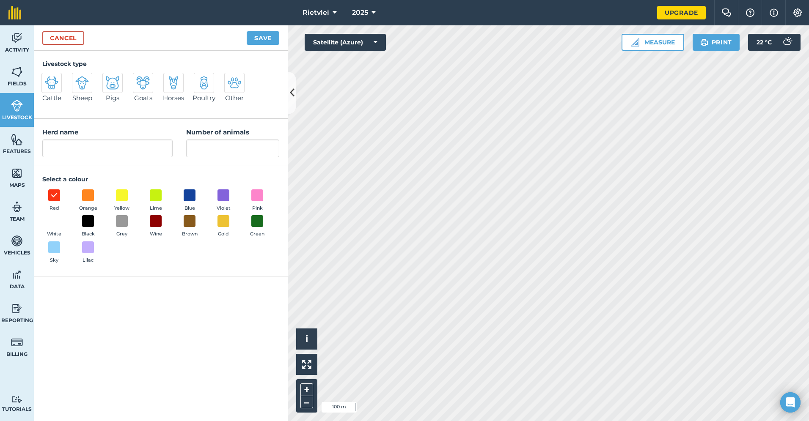
click at [140, 82] on img at bounding box center [143, 83] width 14 height 14
click at [139, 78] on input "Goats" at bounding box center [136, 75] width 5 height 5
radio input "true"
type input "Goats"
click at [220, 143] on input "Number of animals" at bounding box center [232, 149] width 93 height 18
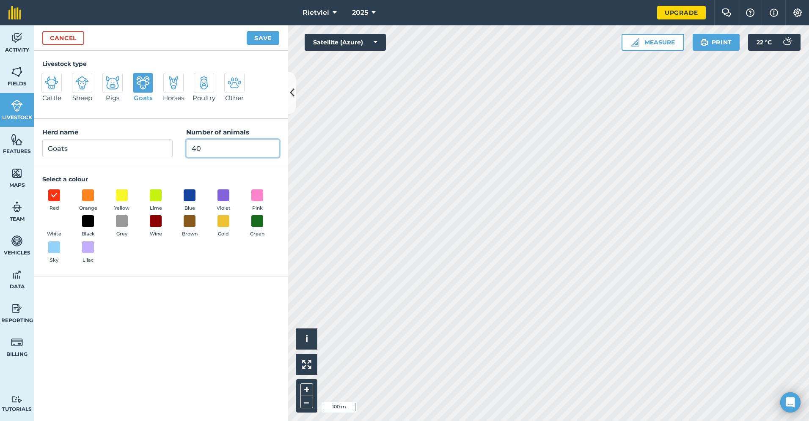
type input "40"
click at [182, 215] on button "Brown" at bounding box center [190, 226] width 24 height 23
click at [206, 334] on div "Livestock type Cattle Sheep Pigs Goats Horses Poultry Other Herd name Goats Num…" at bounding box center [161, 236] width 254 height 371
click at [254, 36] on button "Save" at bounding box center [263, 38] width 33 height 14
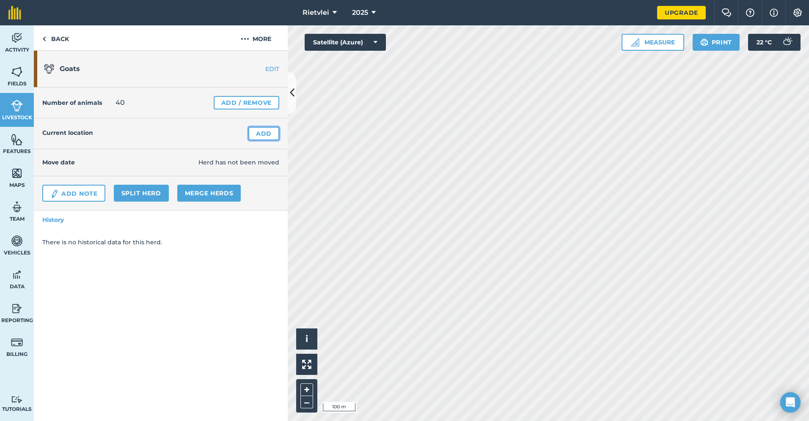
click at [263, 132] on link "Add" at bounding box center [263, 134] width 31 height 14
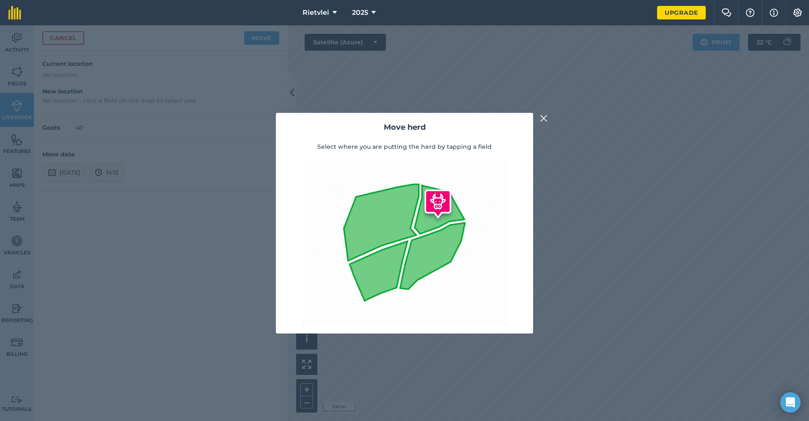
click at [534, 167] on div "Move herd Select where you are putting the herd by tapping a field" at bounding box center [404, 223] width 809 height 396
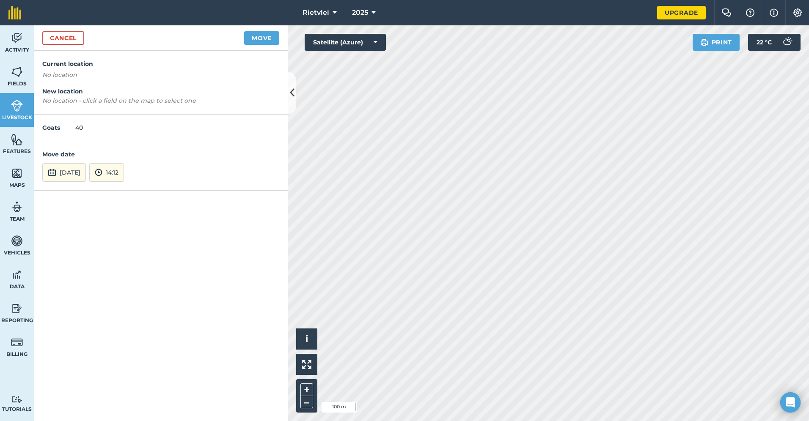
click at [70, 93] on h4 "New location" at bounding box center [160, 91] width 237 height 9
click at [75, 59] on h4 "Current location" at bounding box center [160, 63] width 237 height 9
click at [263, 41] on button "Move" at bounding box center [261, 38] width 35 height 14
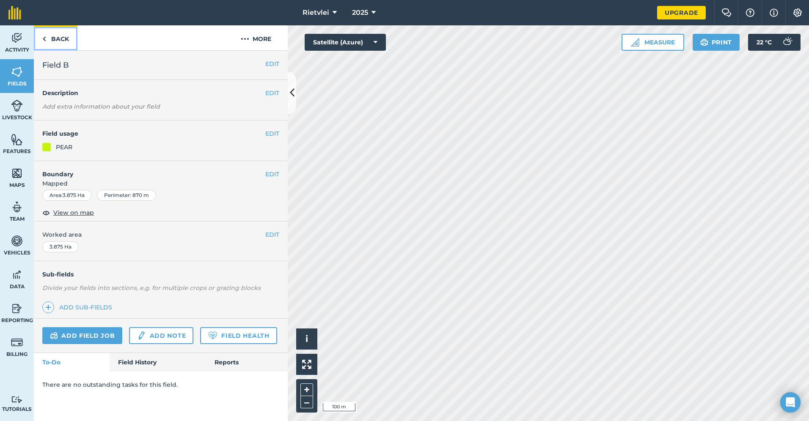
click at [46, 38] on img at bounding box center [44, 39] width 4 height 10
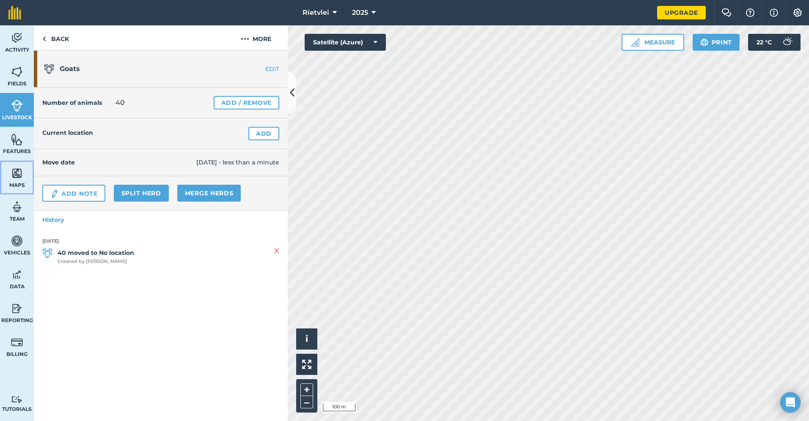
click at [17, 176] on img at bounding box center [17, 173] width 12 height 13
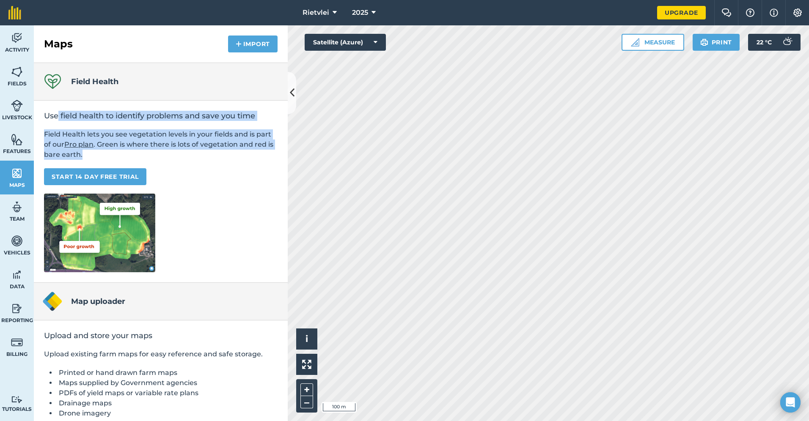
drag, startPoint x: 56, startPoint y: 116, endPoint x: 207, endPoint y: 155, distance: 155.5
click at [207, 155] on div "Use field health to identify problems and save you time Field Health lets you s…" at bounding box center [161, 192] width 254 height 182
click at [152, 148] on p "Field Health lets you see vegetation levels in your fields and is part of our P…" at bounding box center [160, 144] width 233 height 30
drag, startPoint x: 120, startPoint y: 154, endPoint x: 39, endPoint y: 133, distance: 83.2
click at [39, 133] on div "Use field health to identify problems and save you time Field Health lets you s…" at bounding box center [161, 192] width 254 height 182
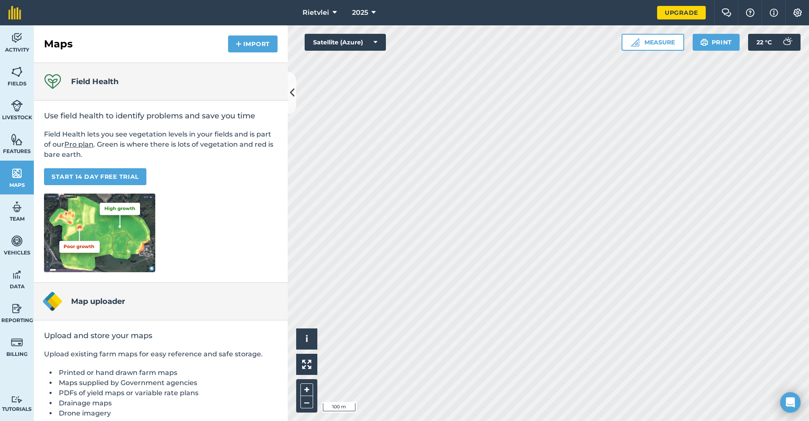
drag, startPoint x: 39, startPoint y: 133, endPoint x: 218, endPoint y: 174, distance: 183.2
click at [218, 174] on p "START 14 DAY FREE TRIAL" at bounding box center [160, 176] width 233 height 17
drag, startPoint x: 160, startPoint y: 147, endPoint x: 203, endPoint y: 154, distance: 43.2
click at [203, 154] on p "Field Health lets you see vegetation levels in your fields and is part of our P…" at bounding box center [160, 144] width 233 height 30
click at [138, 151] on p "Field Health lets you see vegetation levels in your fields and is part of our P…" at bounding box center [160, 144] width 233 height 30
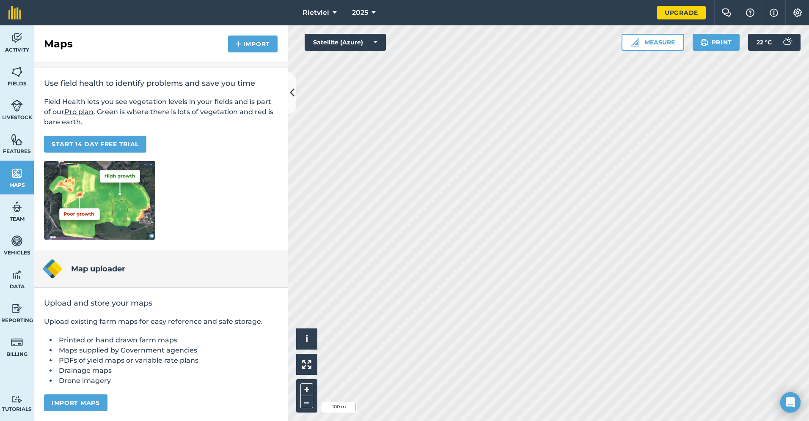
scroll to position [33, 0]
click at [13, 212] on img at bounding box center [17, 207] width 12 height 13
select select "MEMBER"
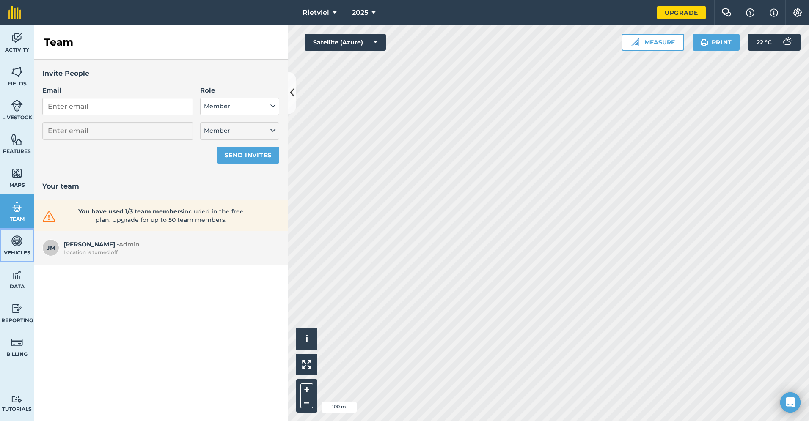
click at [21, 241] on img at bounding box center [17, 241] width 12 height 13
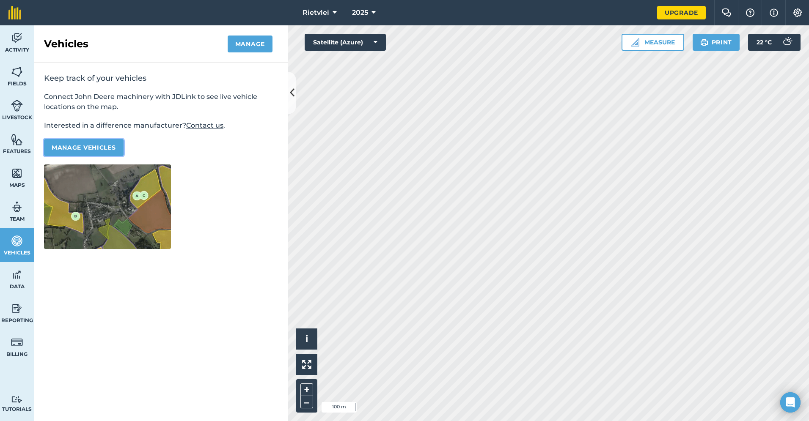
click at [88, 142] on button "Manage vehicles" at bounding box center [84, 147] width 80 height 17
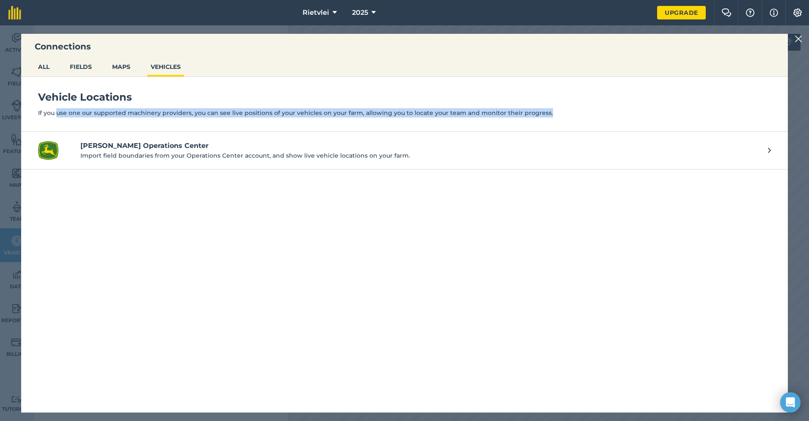
drag, startPoint x: 58, startPoint y: 112, endPoint x: 576, endPoint y: 111, distance: 518.2
click at [576, 111] on p "If you use one our supported machinery providers, you can see live positions of…" at bounding box center [404, 112] width 733 height 9
click at [564, 113] on p "If you use one our supported machinery providers, you can see live positions of…" at bounding box center [404, 112] width 733 height 9
drag, startPoint x: 562, startPoint y: 113, endPoint x: 30, endPoint y: 97, distance: 531.9
click at [30, 97] on div "Vehicle Locations If you use one our supported machinery providers, you can see…" at bounding box center [404, 104] width 766 height 55
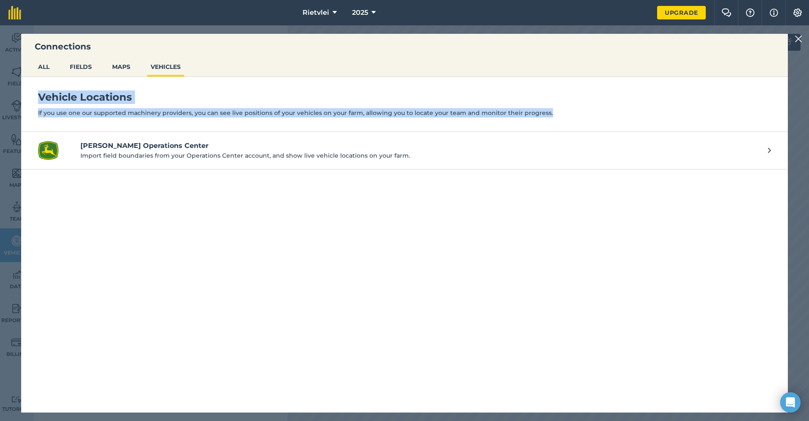
click at [71, 118] on div "Vehicle Locations If you use one our supported machinery providers, you can see…" at bounding box center [404, 104] width 766 height 55
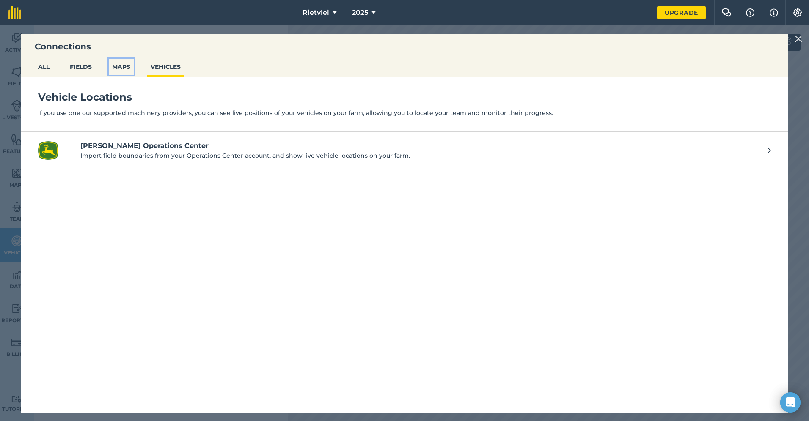
click at [118, 70] on button "MAPS" at bounding box center [121, 67] width 25 height 16
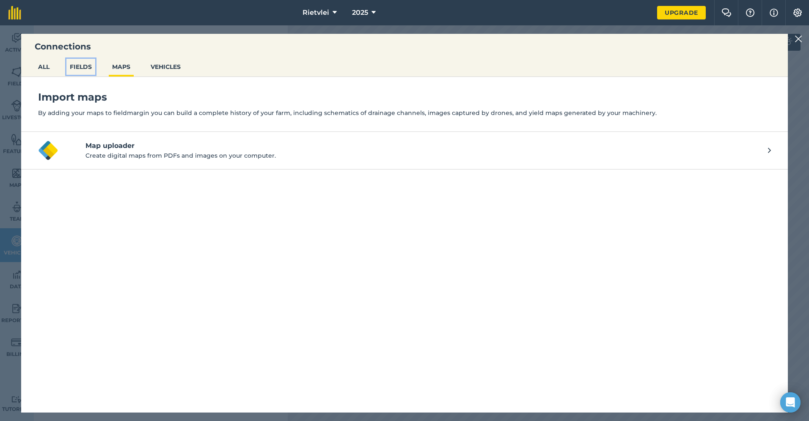
click at [84, 65] on button "FIELDS" at bounding box center [80, 67] width 29 height 16
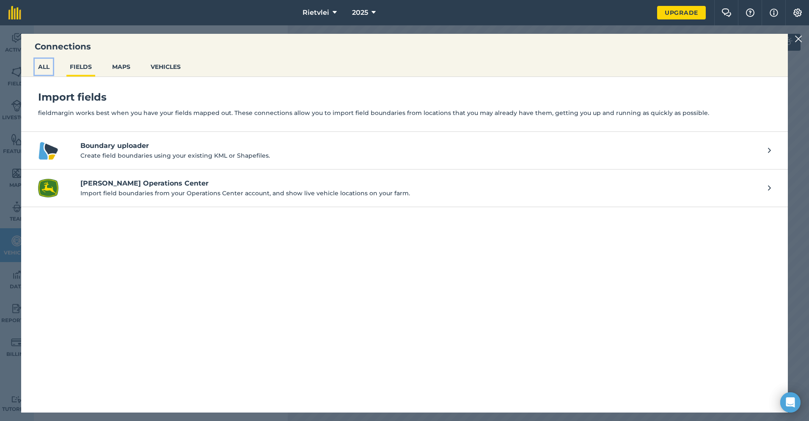
click at [41, 66] on button "ALL" at bounding box center [44, 67] width 18 height 16
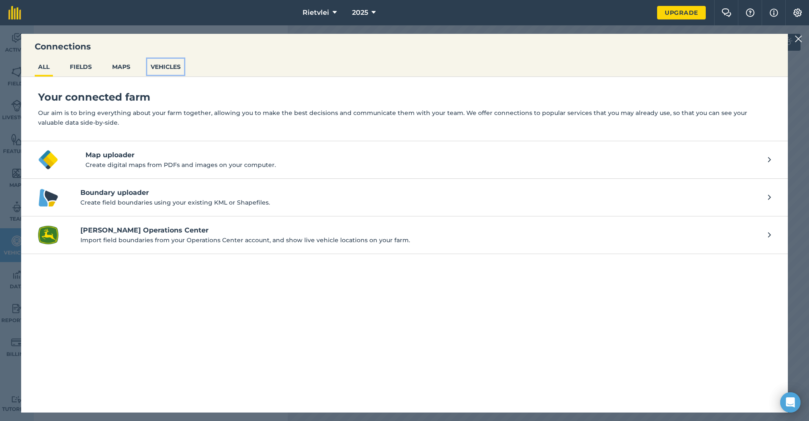
click at [171, 67] on button "VEHICLES" at bounding box center [165, 67] width 37 height 16
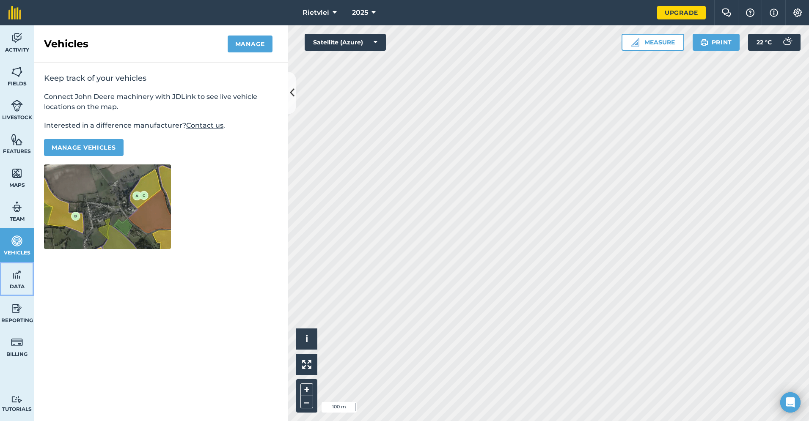
click at [16, 282] on link "Data" at bounding box center [17, 279] width 34 height 34
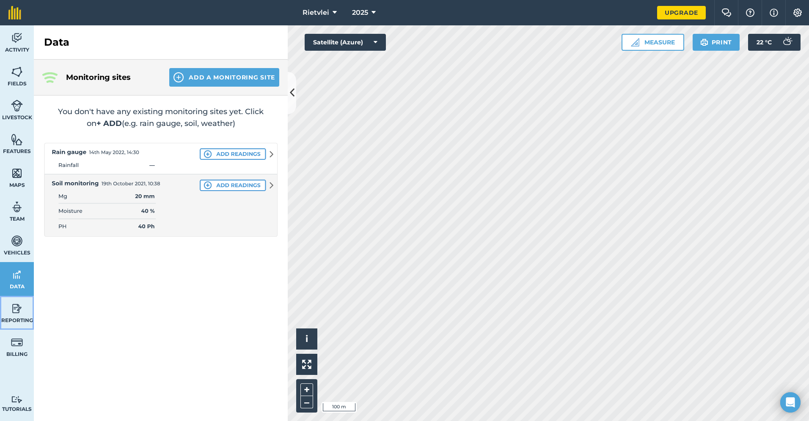
click at [19, 315] on link "Reporting" at bounding box center [17, 313] width 34 height 34
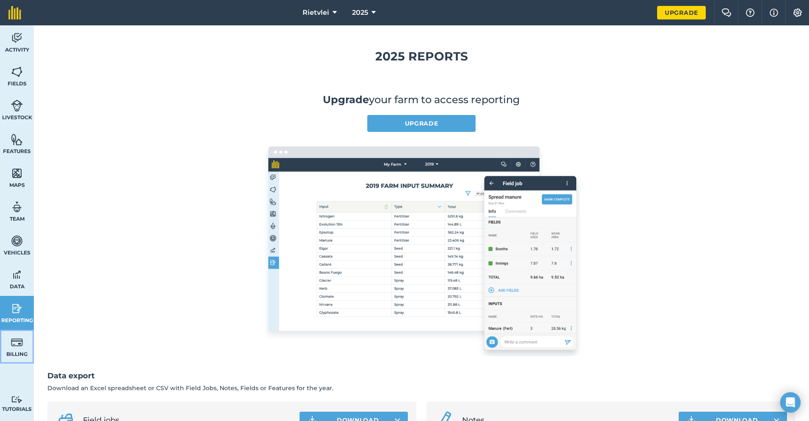
click at [19, 340] on img at bounding box center [17, 342] width 12 height 13
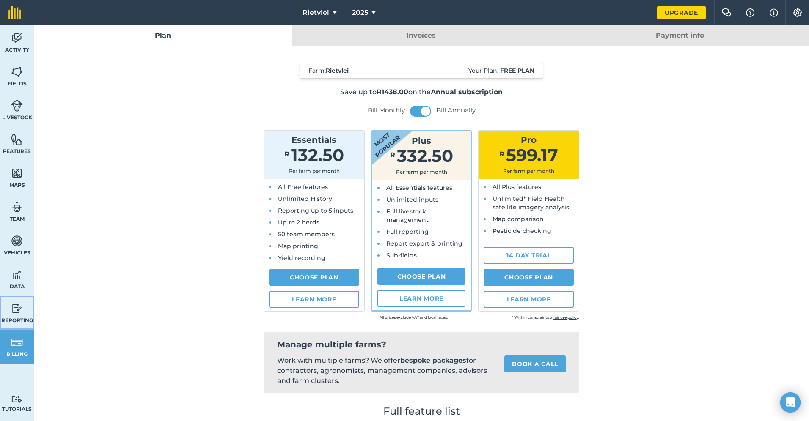
click at [23, 314] on link "Reporting" at bounding box center [17, 313] width 34 height 34
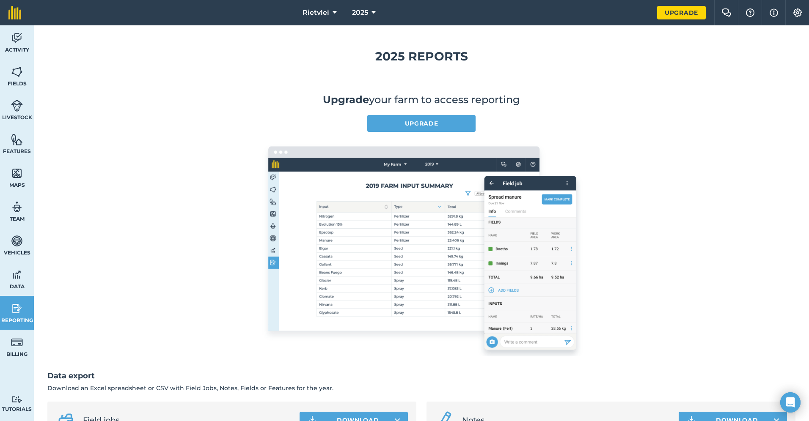
click at [178, 214] on div "Upgrade your farm to access reporting Upgrade" at bounding box center [421, 225] width 748 height 264
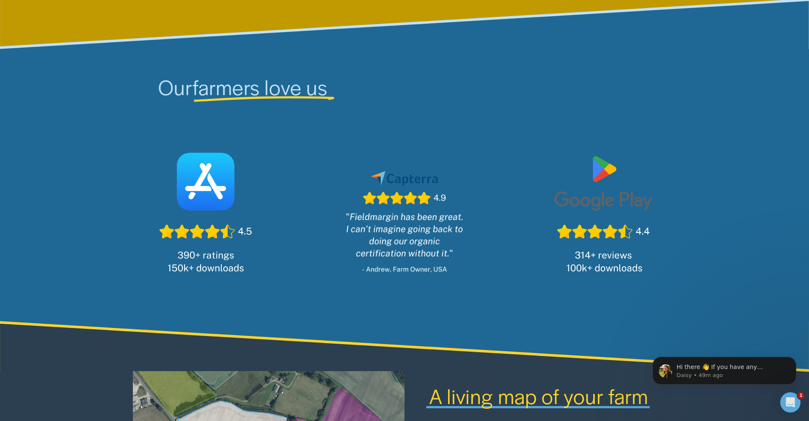
scroll to position [606, 0]
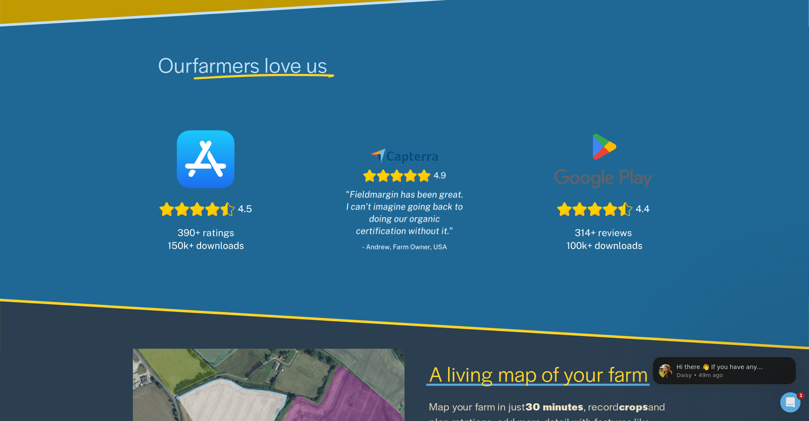
click at [214, 168] on div at bounding box center [205, 188] width 169 height 169
click at [209, 167] on div at bounding box center [205, 188] width 169 height 169
click at [222, 231] on div at bounding box center [205, 188] width 169 height 169
click at [220, 251] on div at bounding box center [205, 188] width 169 height 169
click at [202, 162] on div at bounding box center [205, 188] width 169 height 169
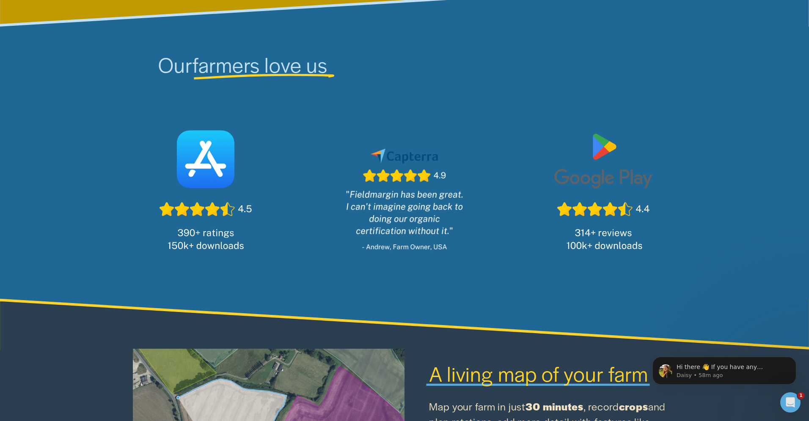
click at [209, 198] on div at bounding box center [205, 188] width 169 height 169
click at [224, 218] on div at bounding box center [205, 188] width 169 height 169
click at [199, 239] on div at bounding box center [205, 188] width 169 height 169
